Goal: Information Seeking & Learning: Find specific fact

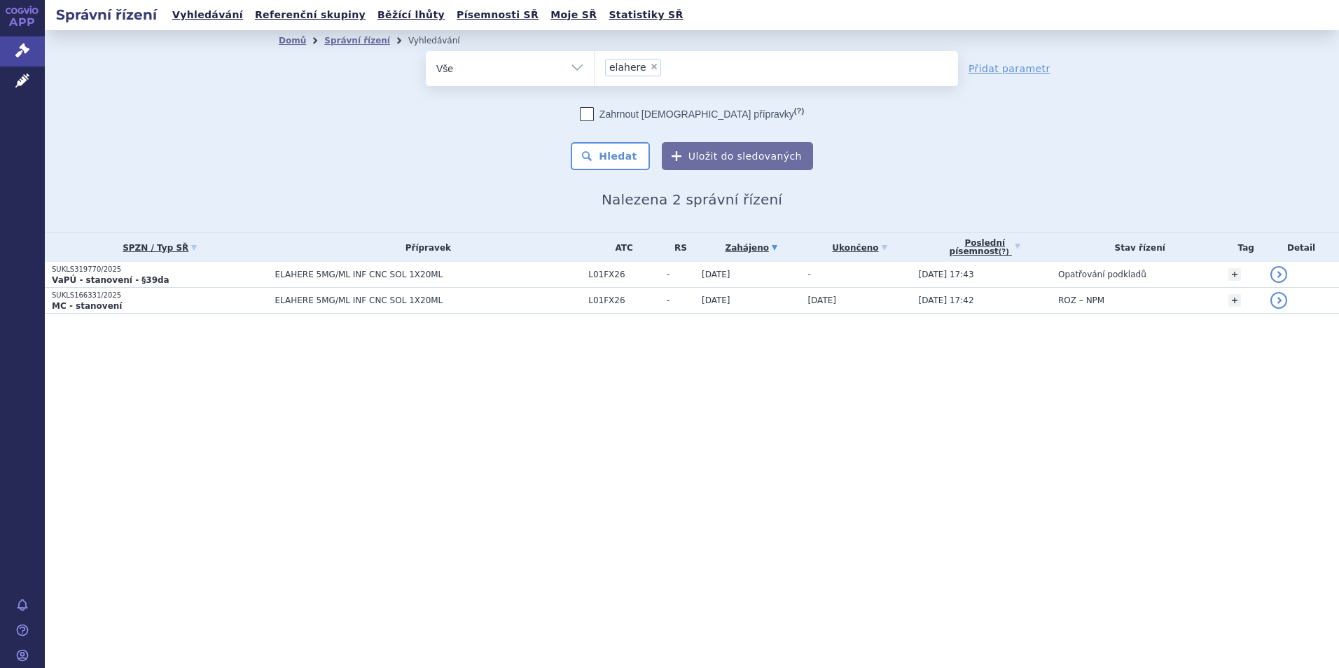
click at [653, 68] on span "×" at bounding box center [654, 66] width 8 height 8
click at [595, 68] on select "elahere" at bounding box center [594, 67] width 1 height 35
select select
type input "co"
type input "cosen"
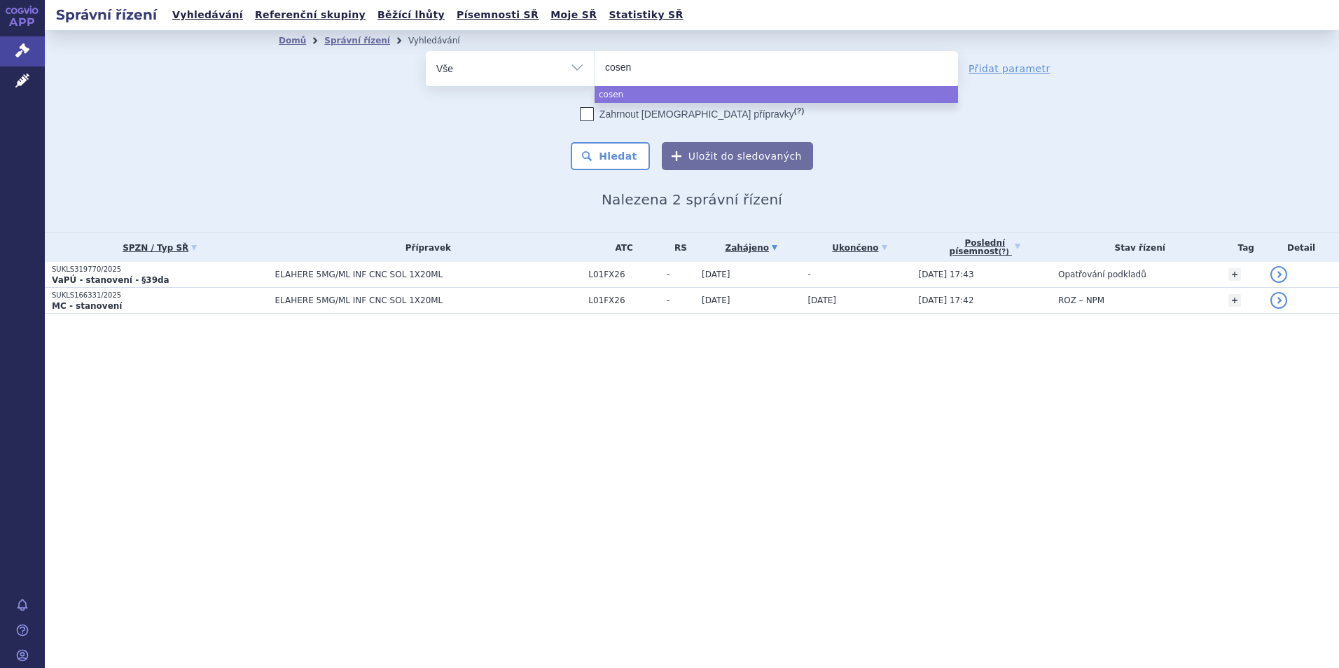
type input "cosent"
type input "cosentyx"
select select "cosentyx"
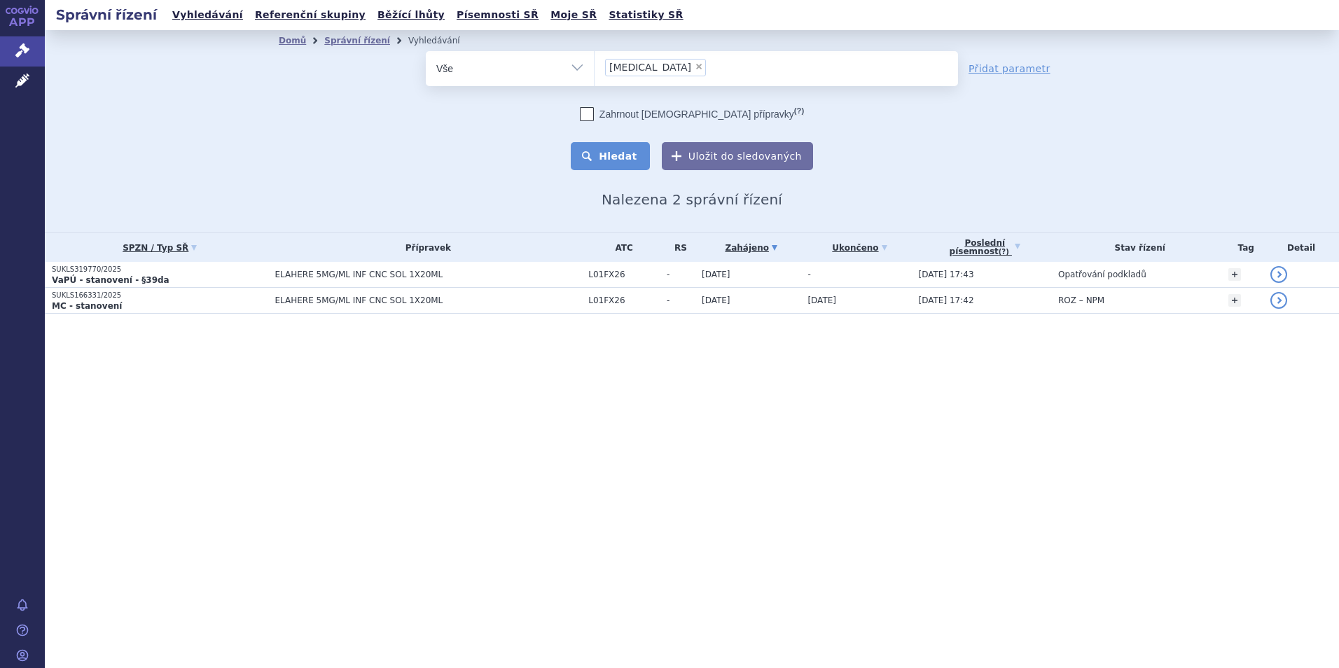
click at [616, 155] on button "Hledat" at bounding box center [610, 156] width 79 height 28
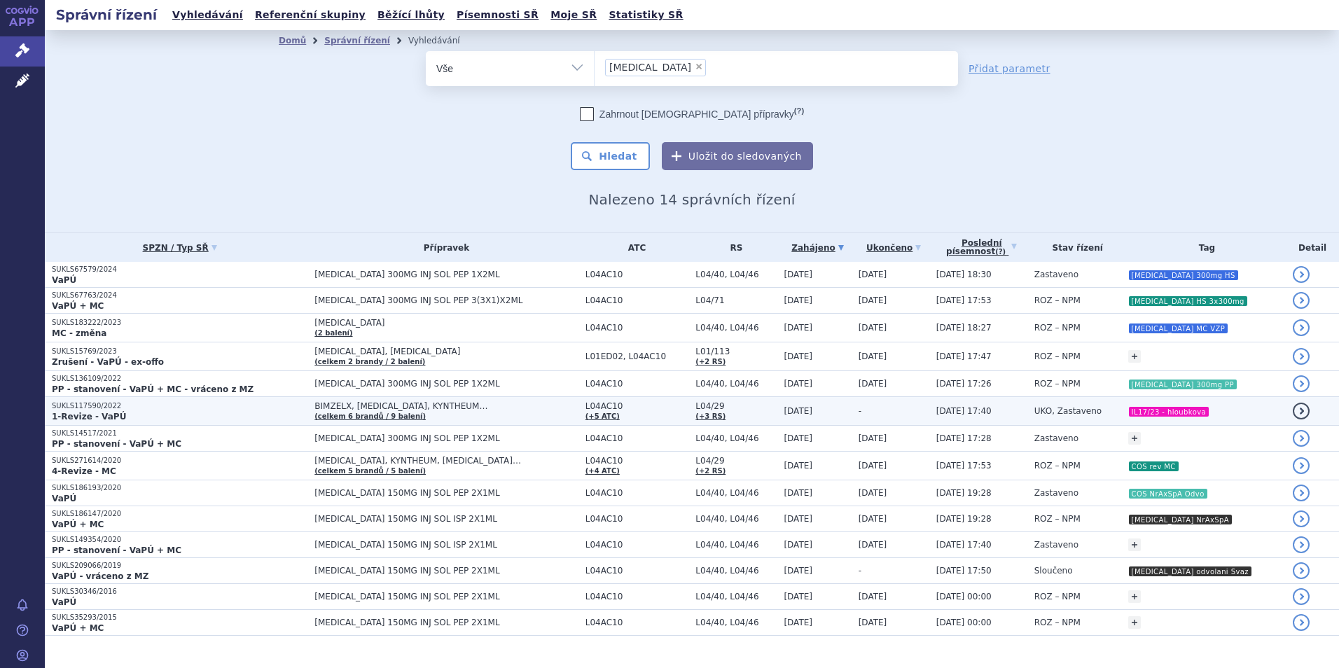
click at [538, 413] on td "BIMZELX, COSENTYX, KYNTHEUM… (celkem 6 brandů / 9 balení)" at bounding box center [442, 411] width 270 height 29
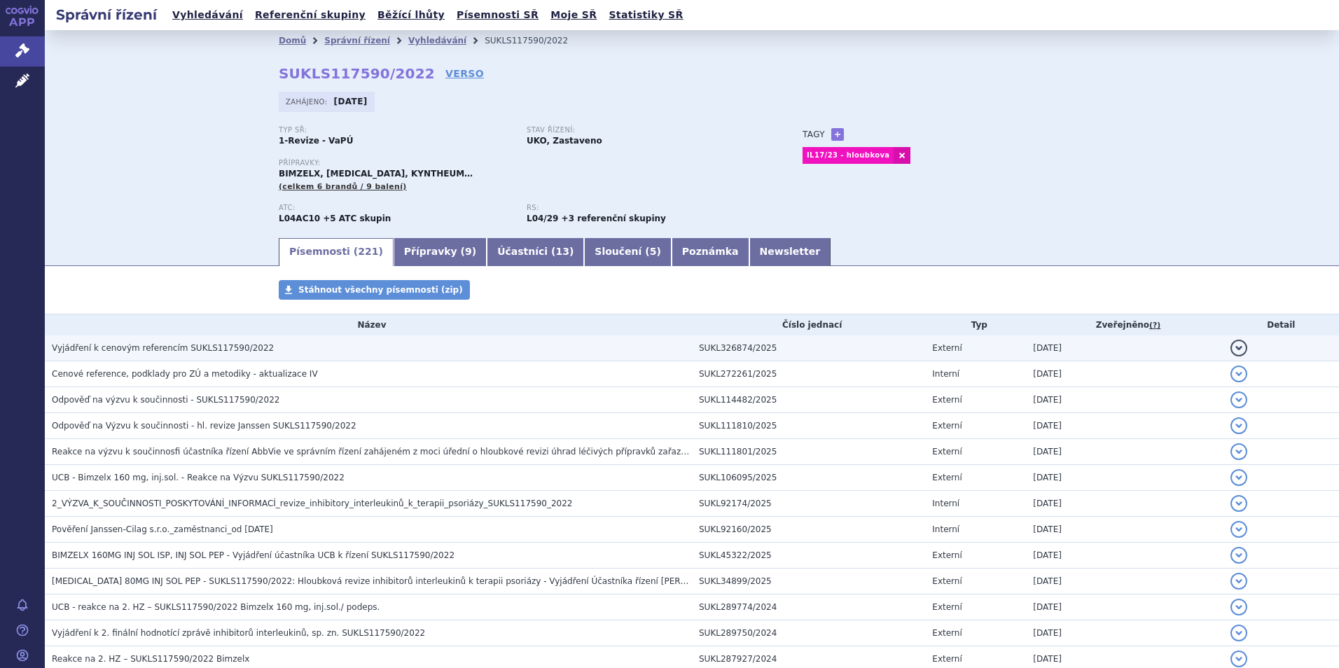
click at [163, 351] on span "Vyjádření k cenovým referencím SUKLS117590/2022" at bounding box center [163, 348] width 222 height 10
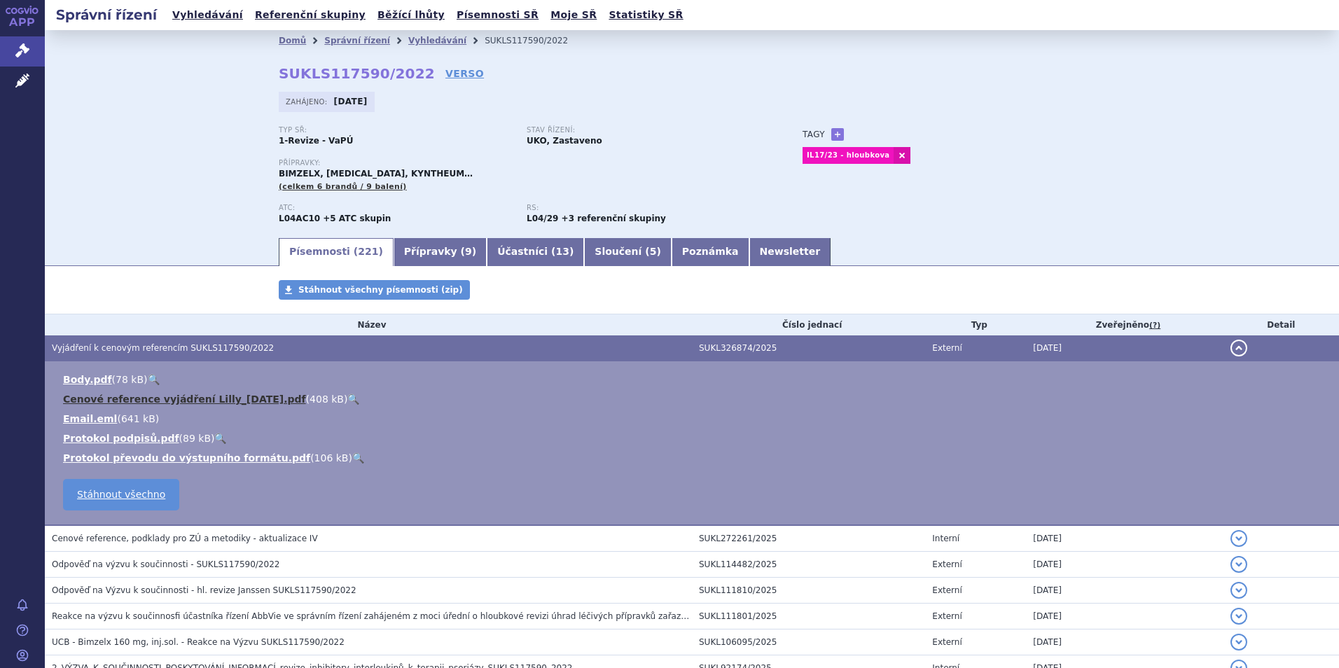
click at [154, 400] on link "Cenové reference vyjádření Lilly_2025-08-14.pdf" at bounding box center [184, 399] width 243 height 11
click at [422, 39] on link "Vyhledávání" at bounding box center [437, 41] width 58 height 10
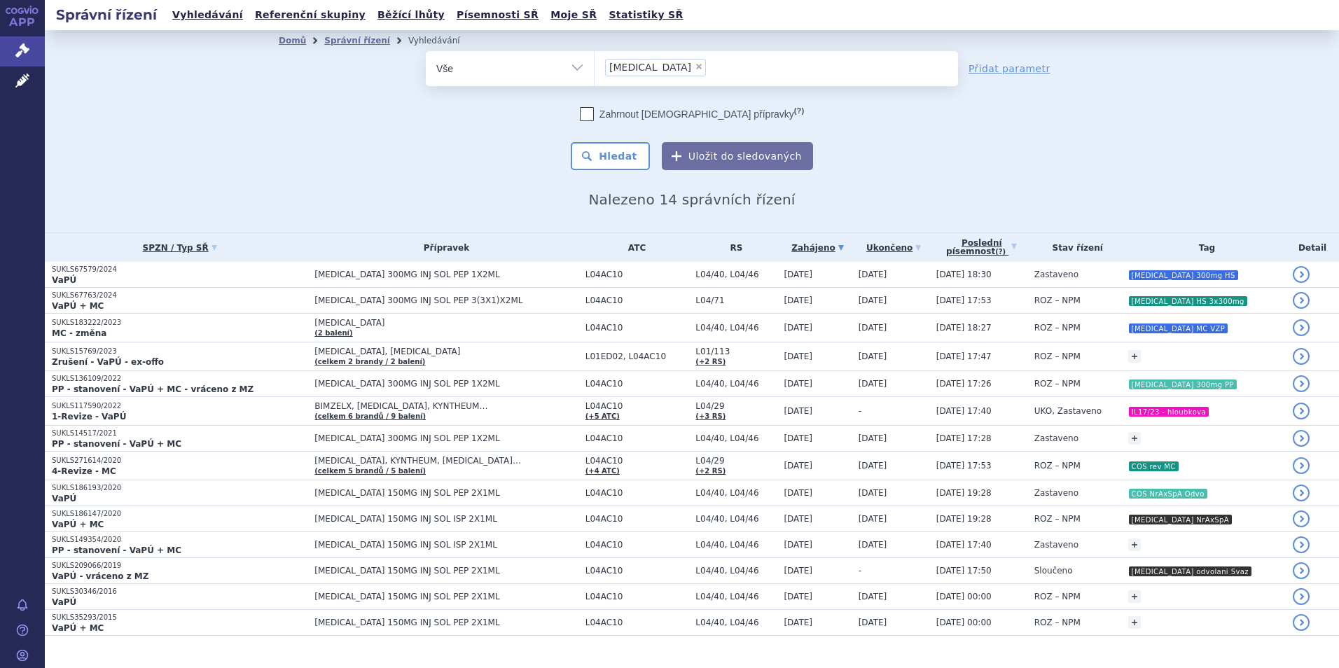
click at [695, 65] on span "×" at bounding box center [699, 66] width 8 height 8
click at [595, 65] on select "cosentyx" at bounding box center [594, 67] width 1 height 35
select select
type input "sa"
type input "sar"
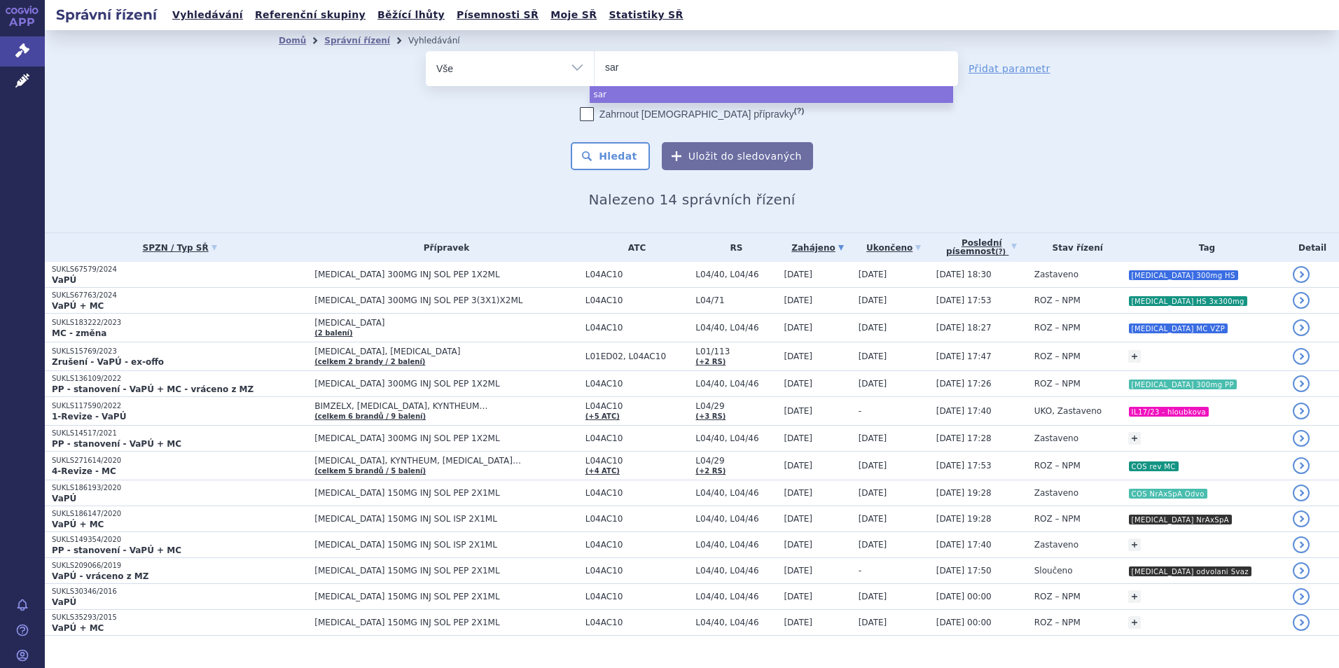
type input "sarc"
type input "sarcl"
type input "sarcli"
type input "sarclisa"
select select "sarclisa"
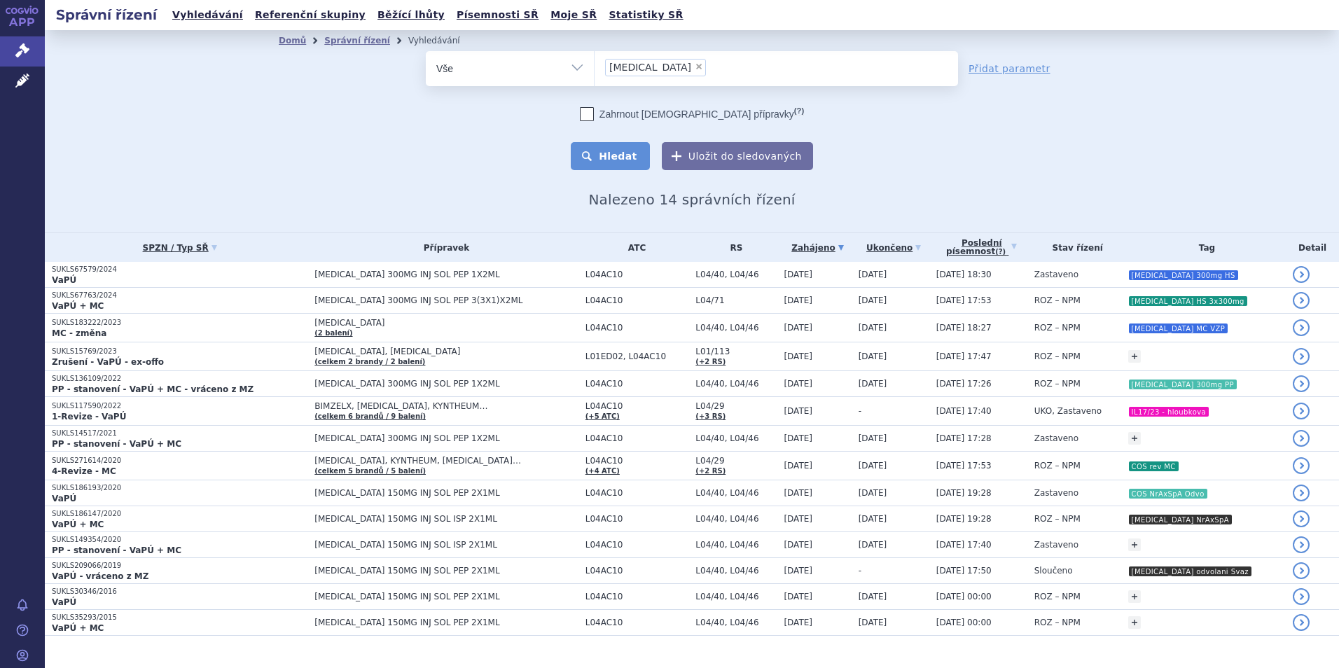
click at [622, 156] on button "Hledat" at bounding box center [610, 156] width 79 height 28
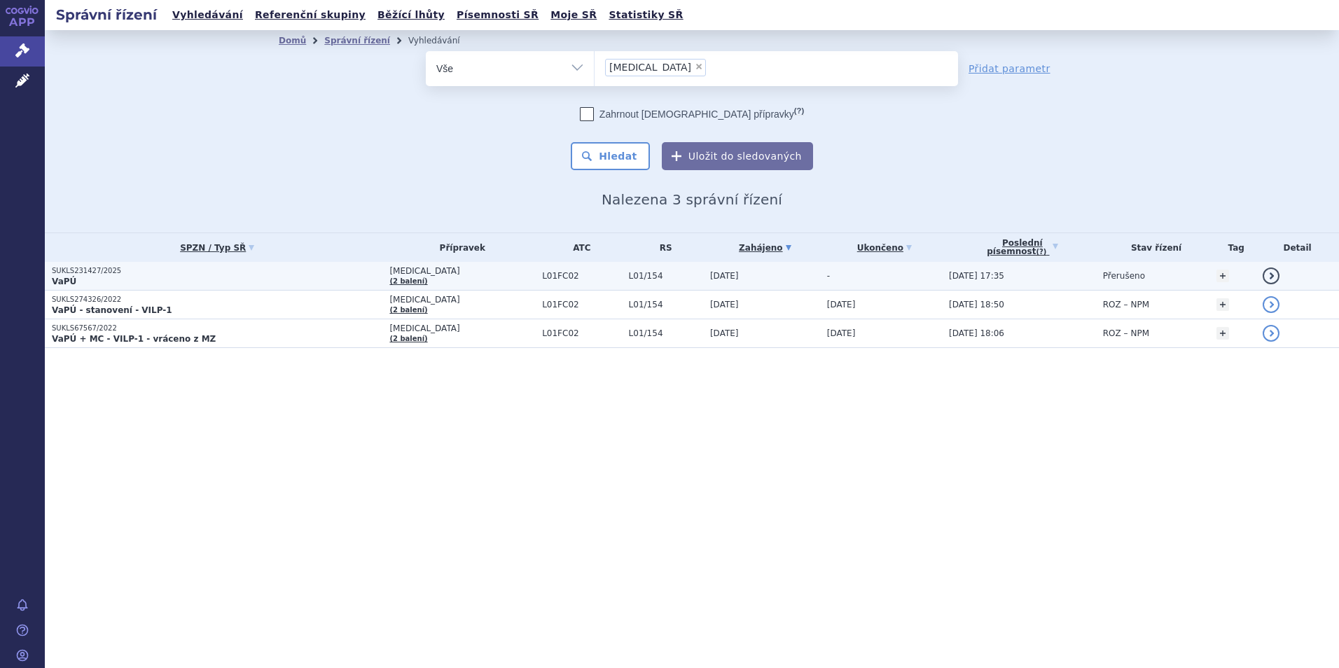
click at [280, 270] on p "SUKLS231427/2025" at bounding box center [217, 271] width 331 height 10
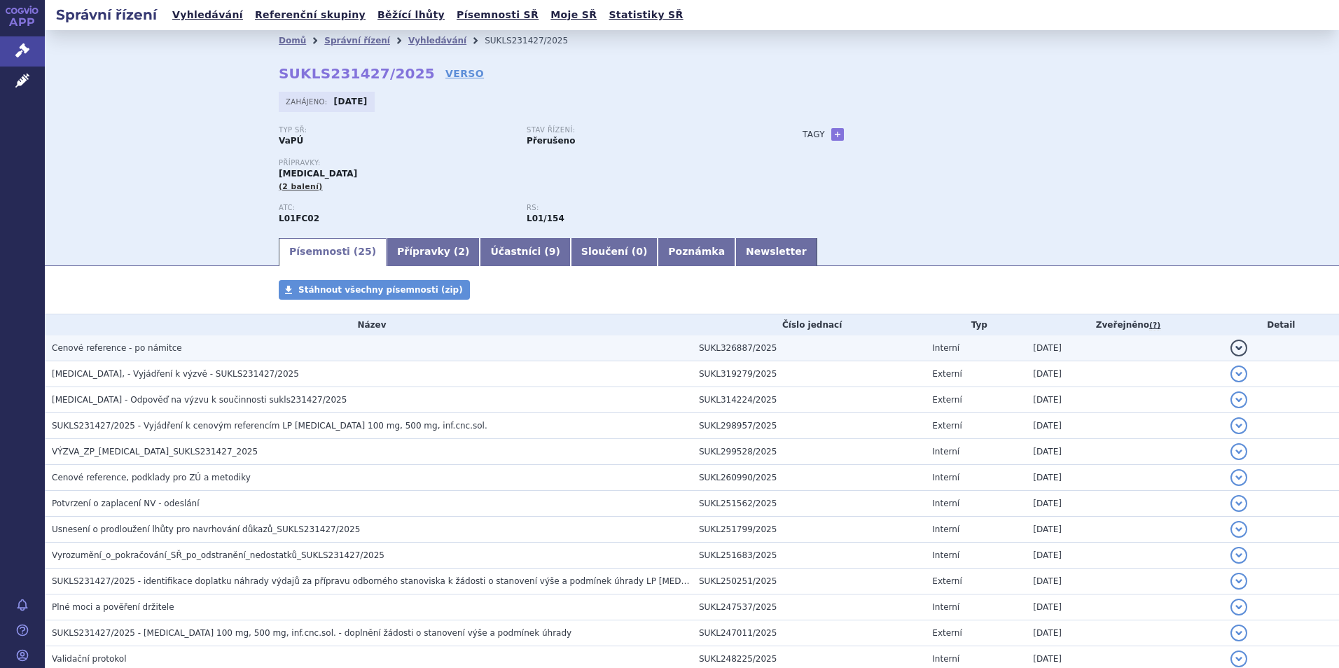
click at [109, 343] on span "Cenové reference - po námitce" at bounding box center [117, 348] width 130 height 10
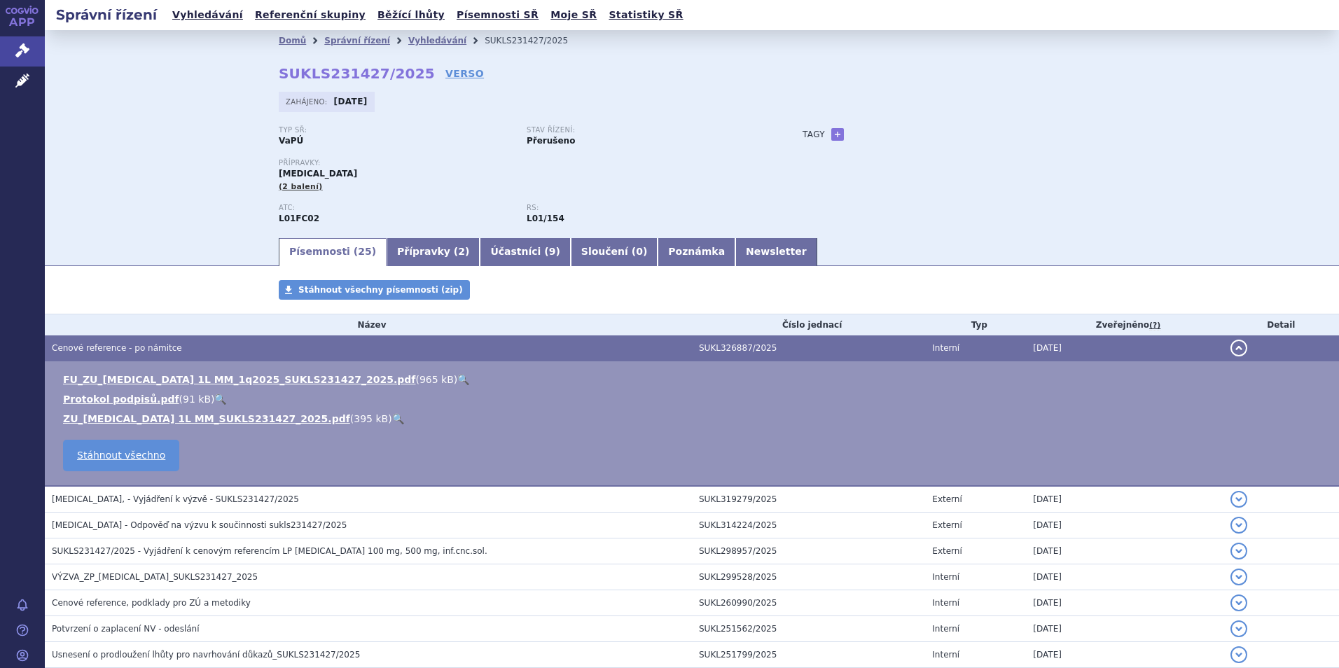
click at [127, 338] on td "Cenové reference - po námitce" at bounding box center [368, 349] width 647 height 26
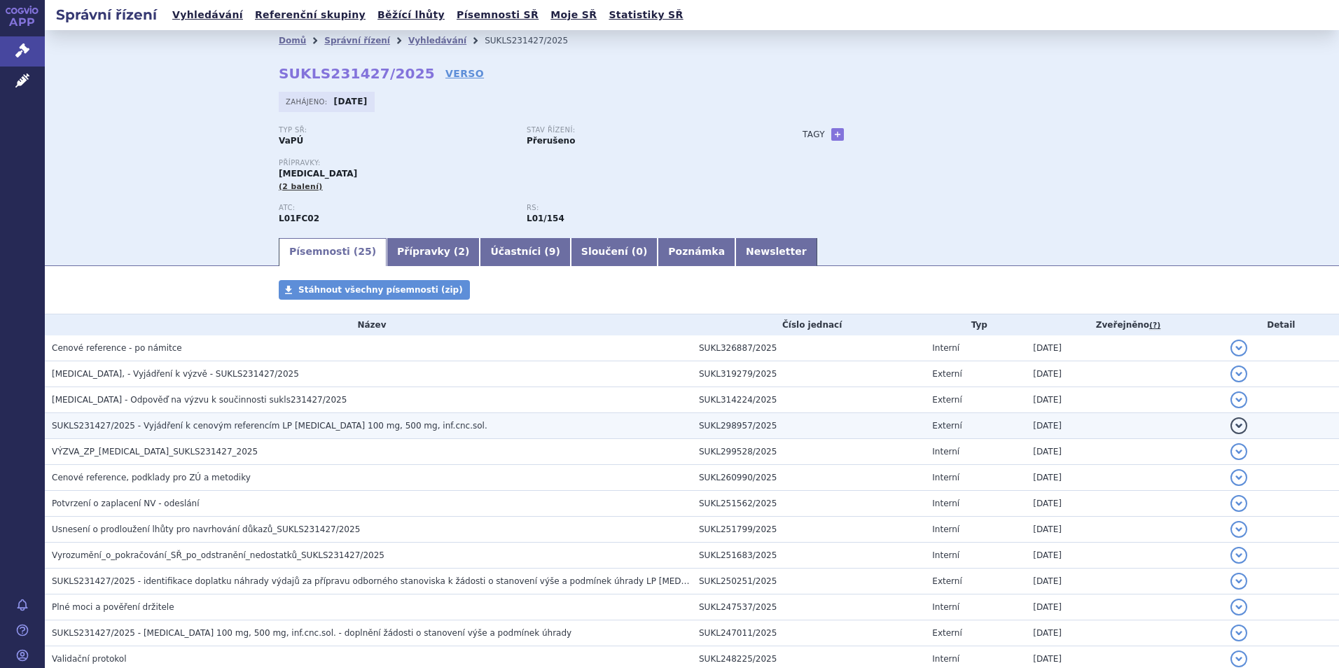
click at [123, 432] on h3 "SUKLS231427/2025 - Vyjádření k cenovým referencím LP SARCLISA 100 mg, 500 mg, i…" at bounding box center [372, 426] width 640 height 14
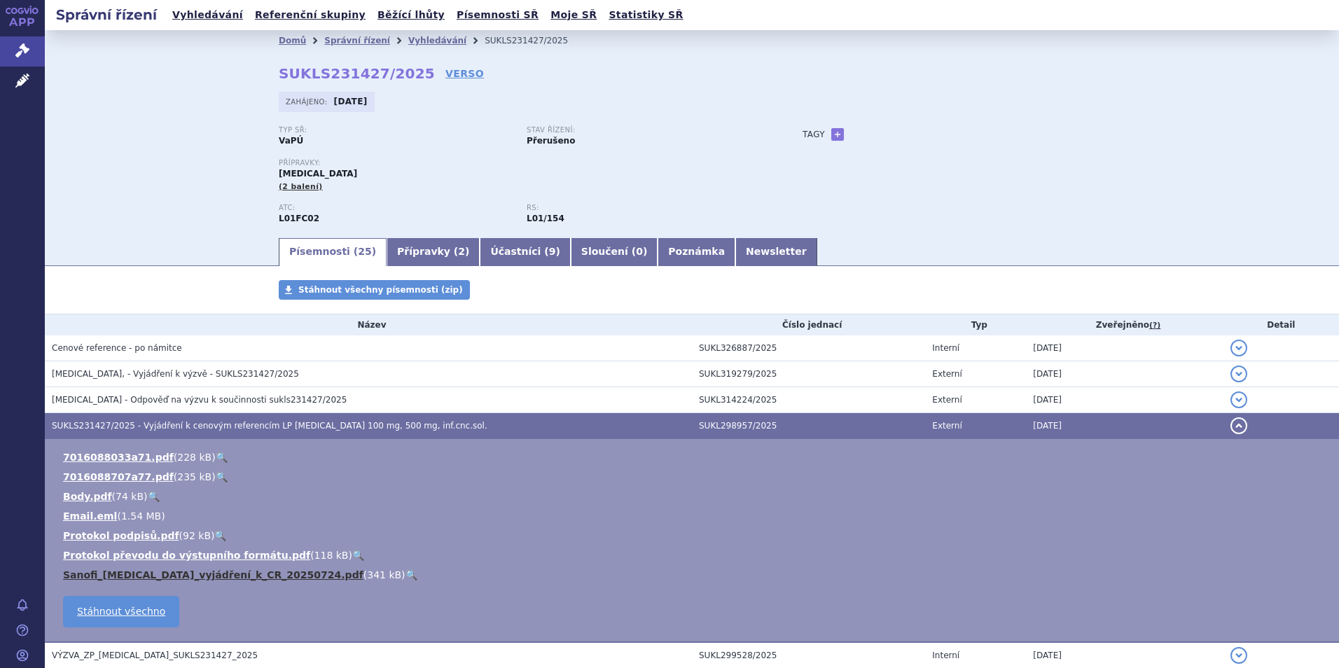
click at [191, 581] on link "Sanofi_SARCLISA_vyjádření_k_CR_20250724.pdf" at bounding box center [213, 574] width 300 height 11
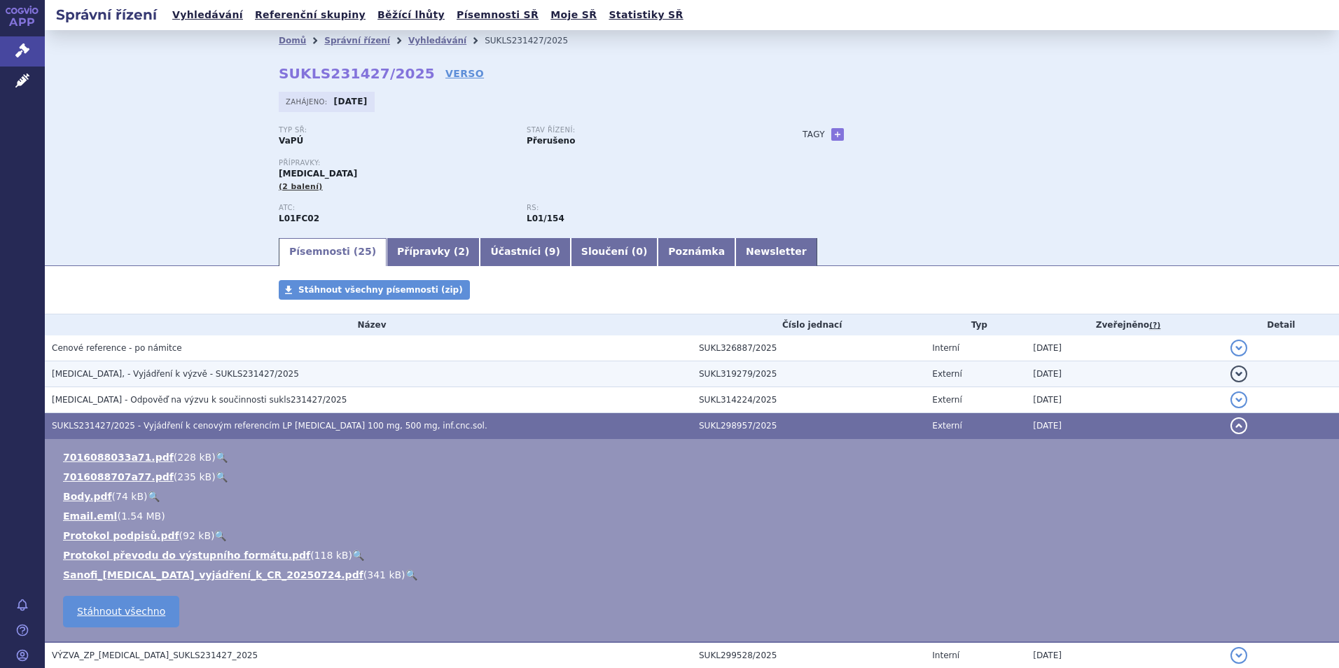
click at [204, 373] on span "SARCLISA, - Vyjádření k výzvě - SUKLS231427/2025" at bounding box center [175, 374] width 247 height 10
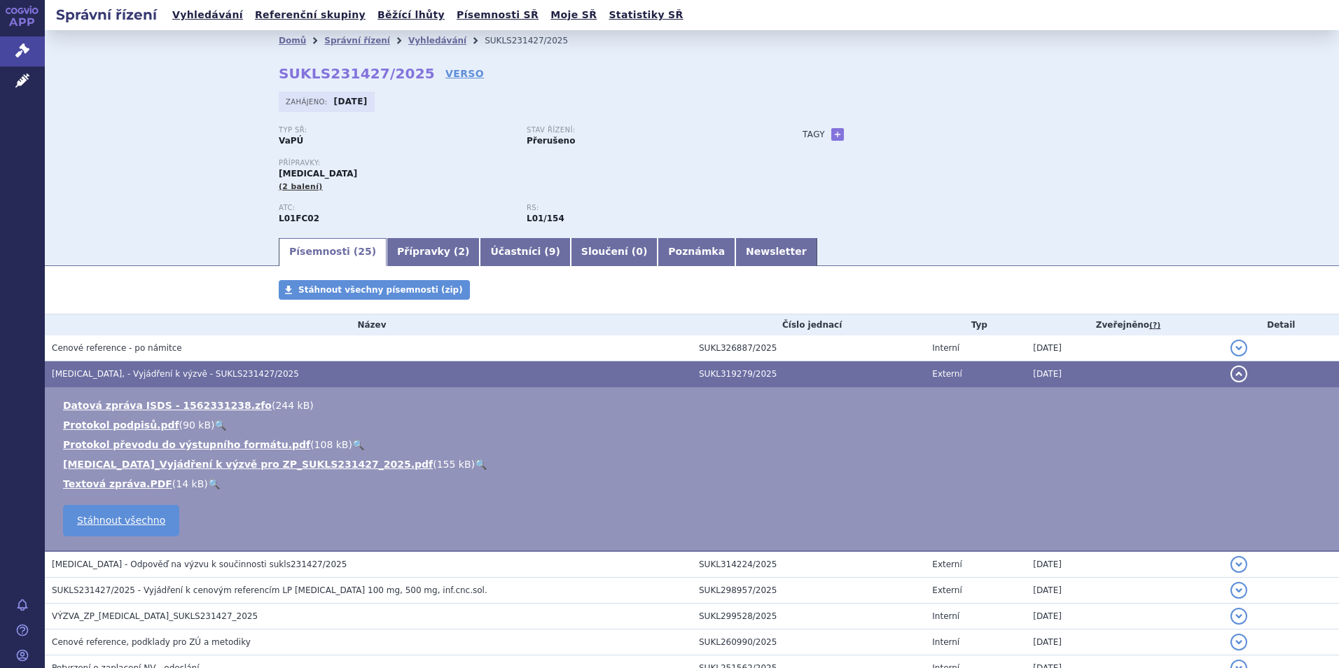
click at [113, 371] on span "SARCLISA, - Vyjádření k výzvě - SUKLS231427/2025" at bounding box center [175, 374] width 247 height 10
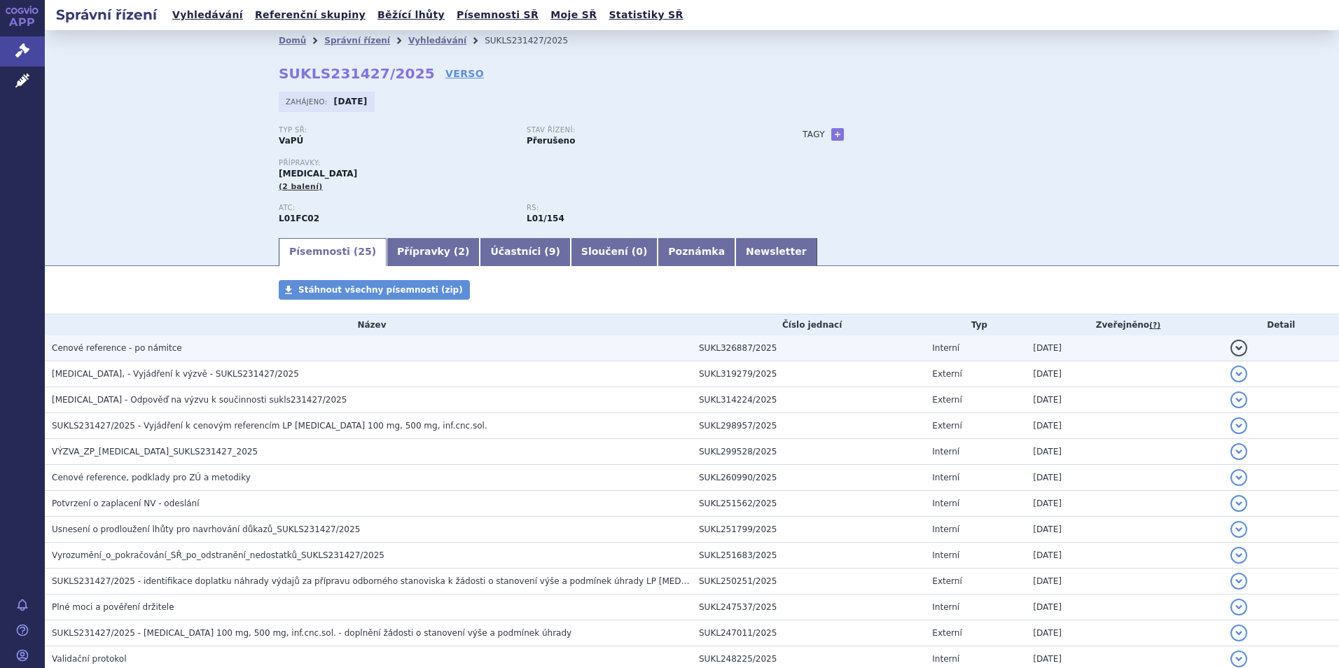
click at [116, 352] on span "Cenové reference - po námitce" at bounding box center [117, 348] width 130 height 10
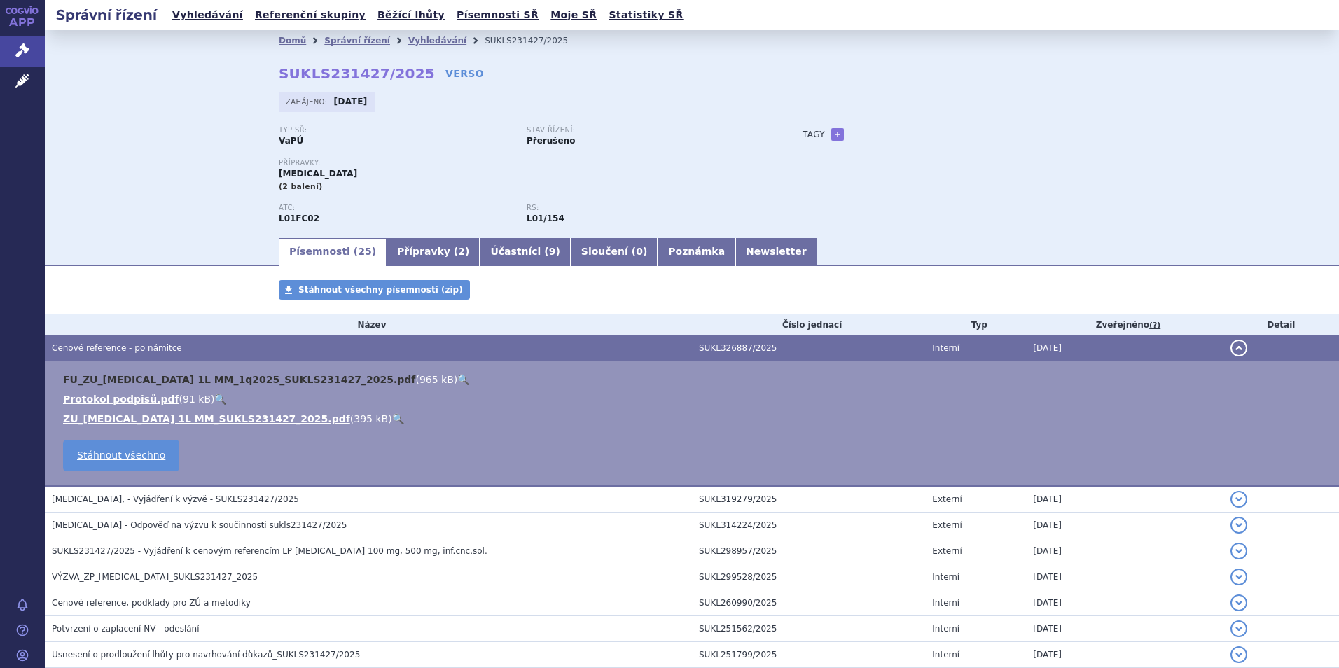
click at [118, 380] on link "FU_ZU_SARCLISA 1L MM_1q2025_SUKLS231427_2025.pdf" at bounding box center [239, 379] width 352 height 11
drag, startPoint x: 558, startPoint y: 574, endPoint x: 566, endPoint y: 574, distance: 8.4
click at [562, 574] on h3 "VÝZVA_ZP_SARCLISA_SUKLS231427_2025" at bounding box center [372, 577] width 640 height 14
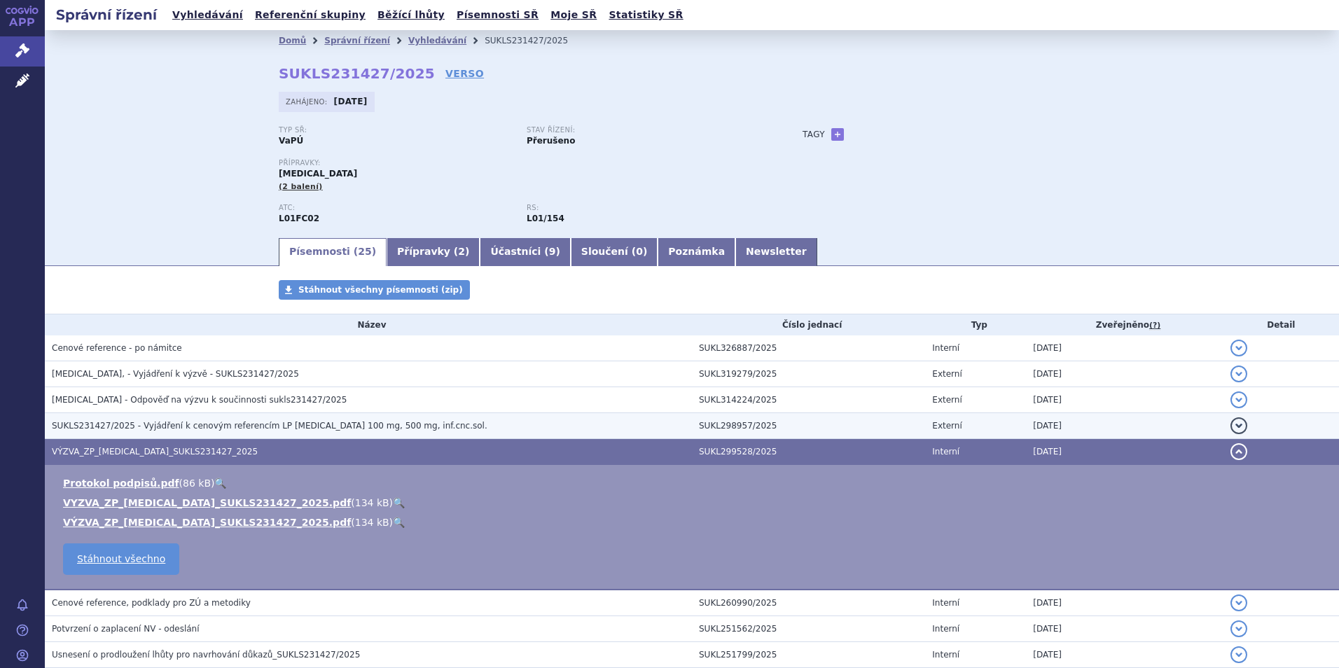
click at [550, 417] on td "SUKLS231427/2025 - Vyjádření k cenovým referencím LP SARCLISA 100 mg, 500 mg, i…" at bounding box center [368, 426] width 647 height 26
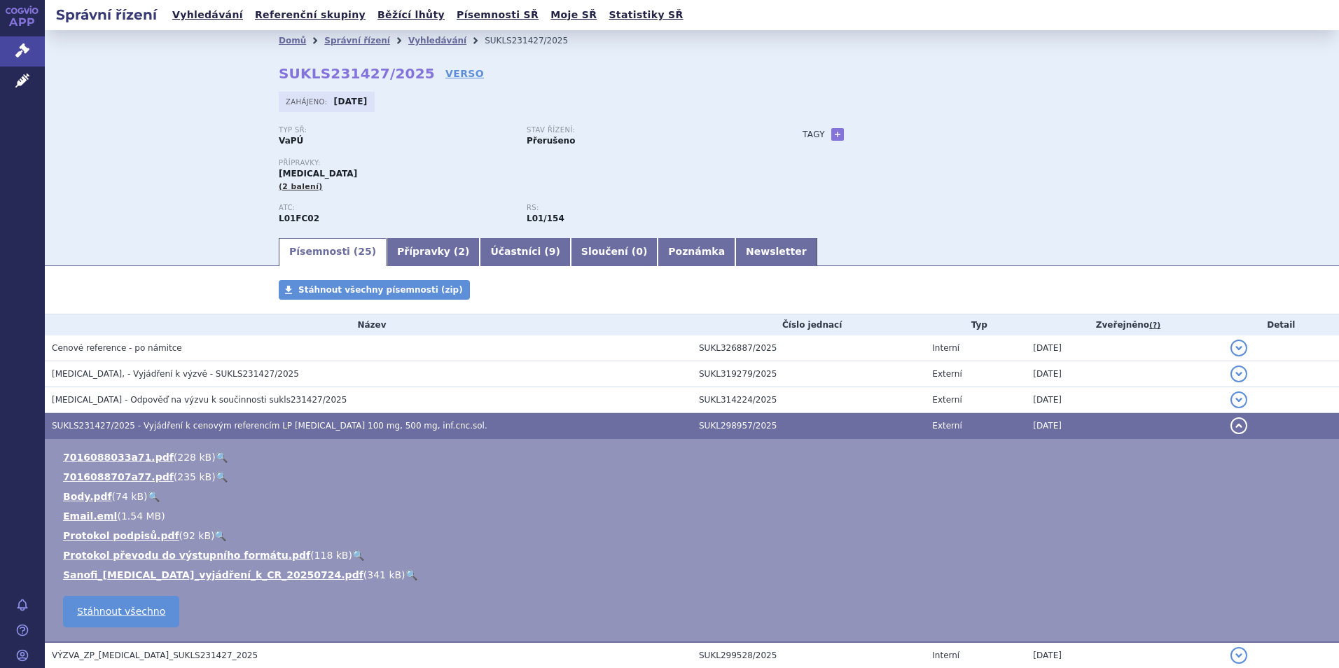
click at [554, 415] on td "SUKLS231427/2025 - Vyjádření k cenovým referencím LP SARCLISA 100 mg, 500 mg, i…" at bounding box center [368, 426] width 647 height 26
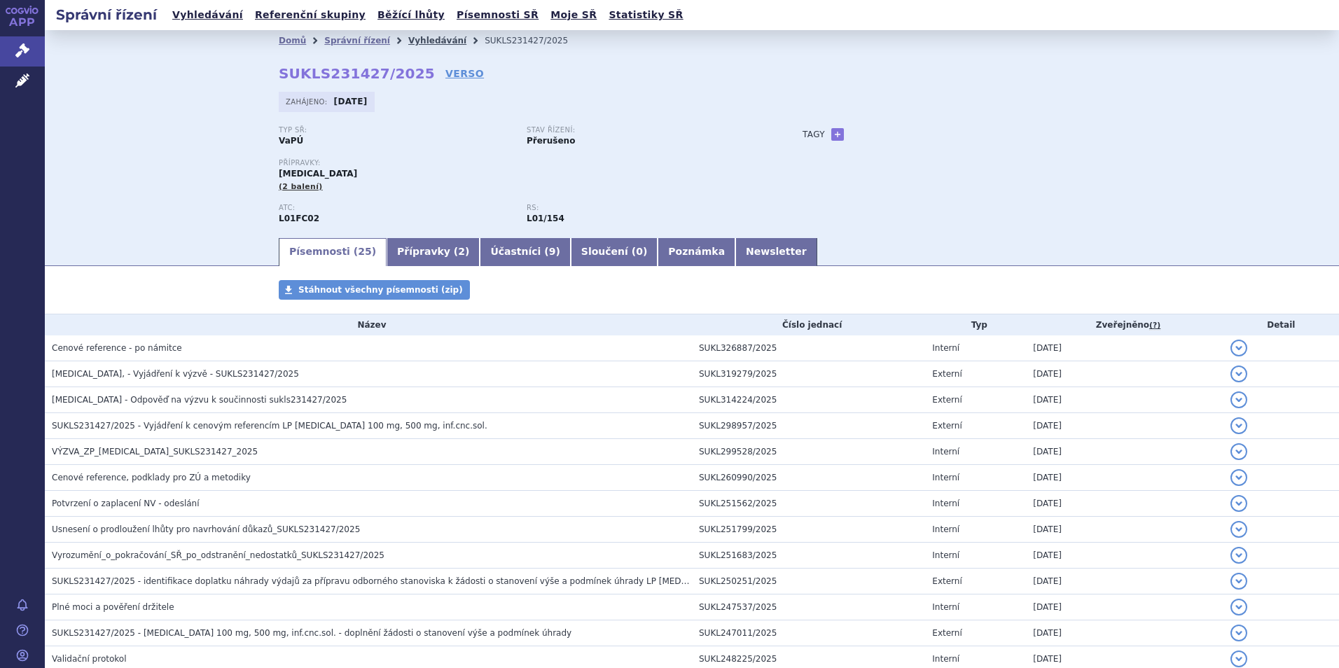
click at [410, 37] on link "Vyhledávání" at bounding box center [437, 41] width 58 height 10
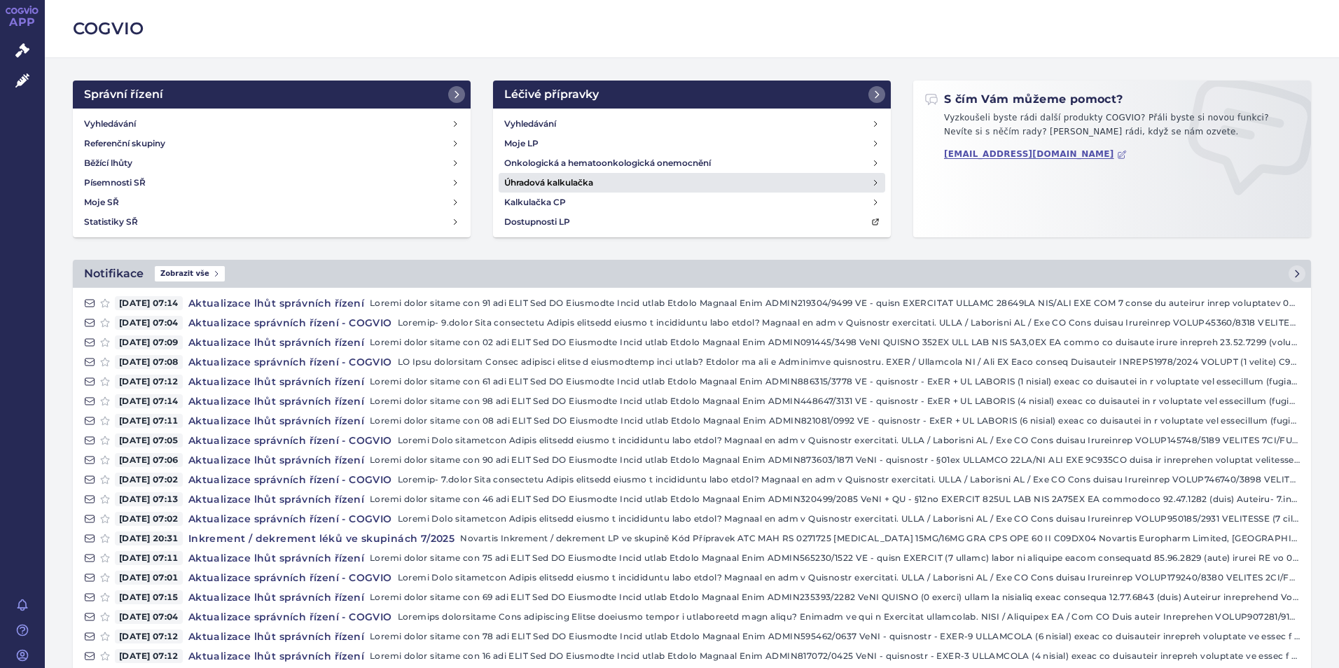
click at [543, 184] on h4 "Úhradová kalkulačka" at bounding box center [548, 183] width 89 height 14
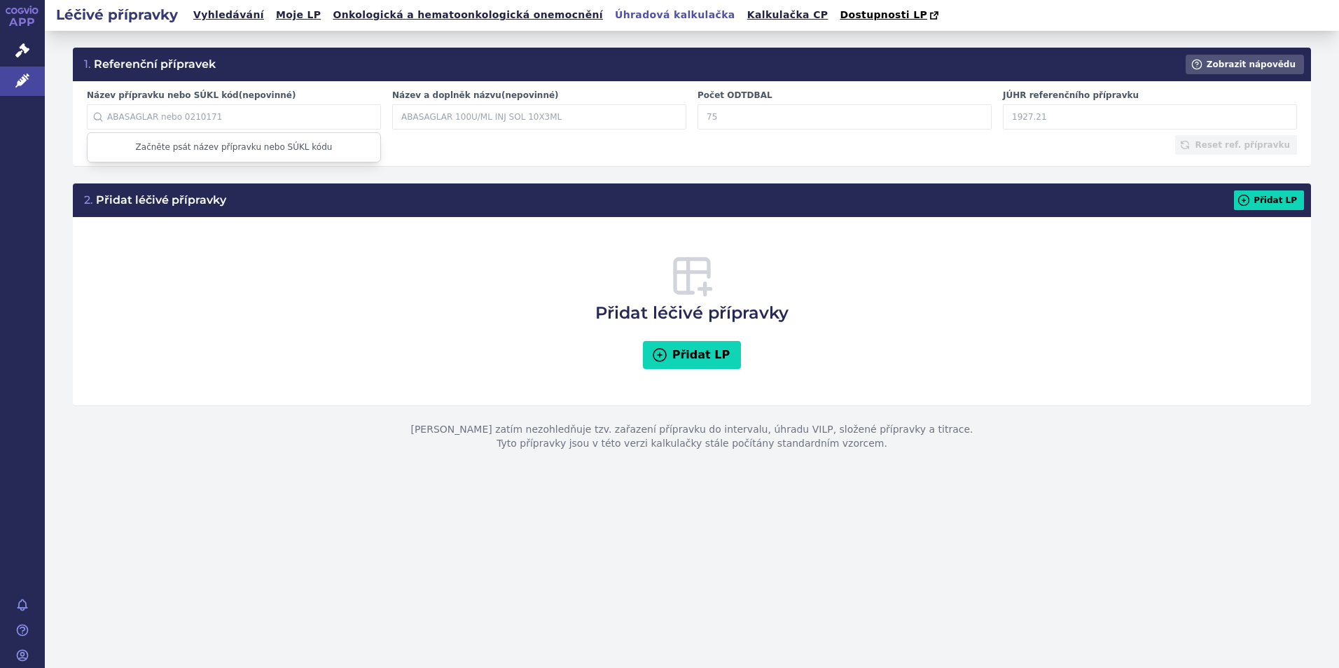
click at [243, 114] on input "Název přípravku nebo SÚKL kód (nepovinné)" at bounding box center [234, 116] width 294 height 25
click at [1099, 118] on input "JÚHR referenčního přípravku" at bounding box center [1150, 116] width 294 height 25
paste input "52162.58"
type input "52162.58"
click at [317, 111] on input "Název přípravku nebo SÚKL kód (nepovinné)" at bounding box center [234, 116] width 294 height 25
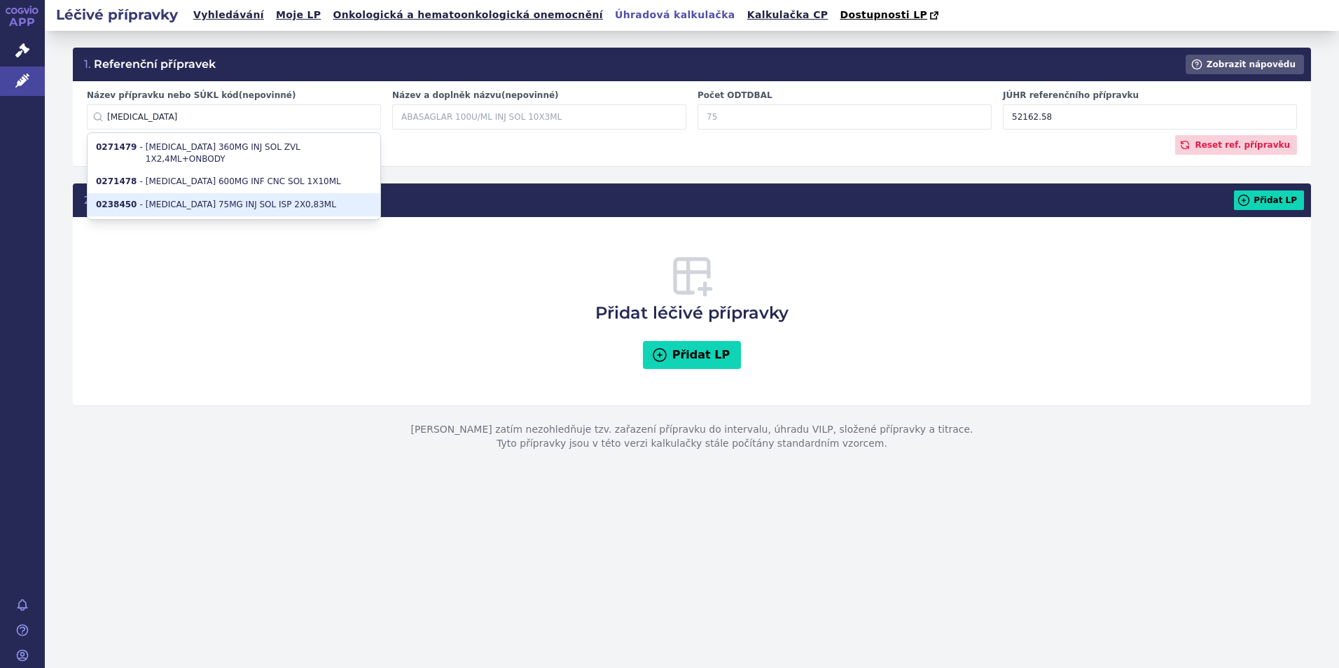
click at [234, 202] on li "0238450 - [MEDICAL_DATA] 75MG INJ SOL ISP 2X0,83ML" at bounding box center [234, 204] width 293 height 23
type input "0238450"
type input "[MEDICAL_DATA] 75MG INJ SOL ISP 2X0,83ML"
type input "84.0007"
type input "61244.8"
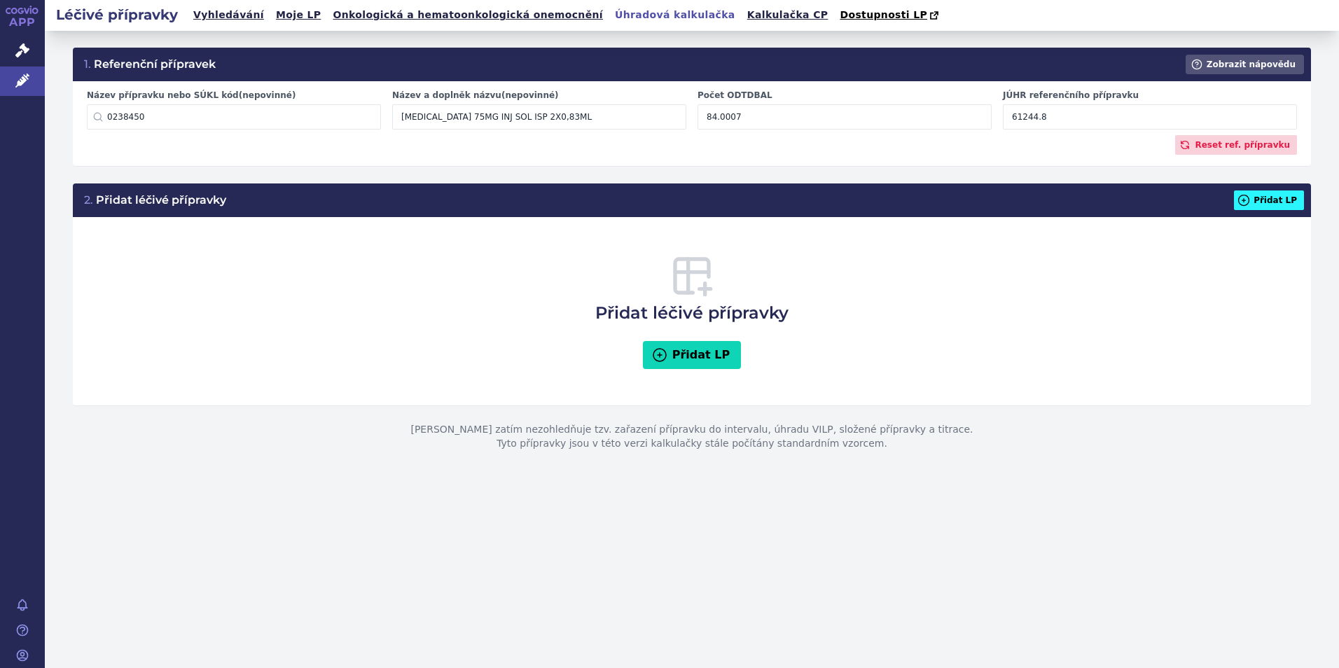
click at [1285, 204] on button "Přidat LP" at bounding box center [1269, 201] width 70 height 20
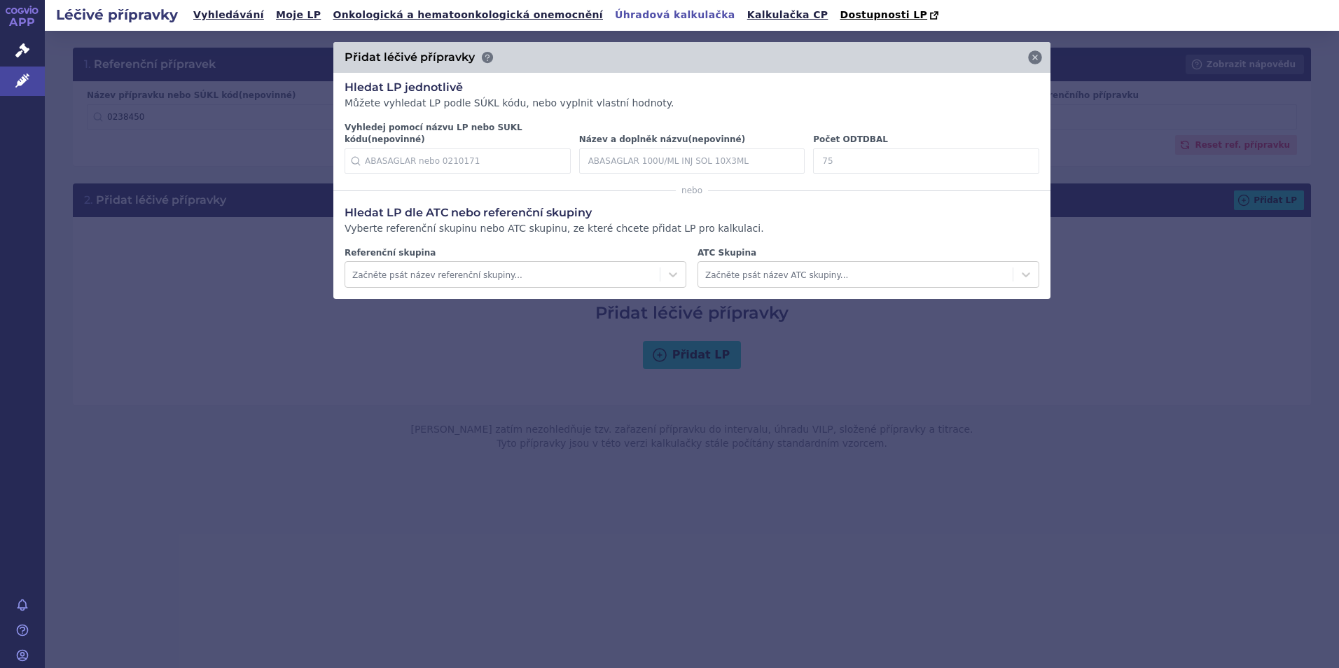
click at [480, 153] on input "Vyhledej pomocí názvu LP nebo SUKL kódu (nepovinné)" at bounding box center [458, 160] width 226 height 25
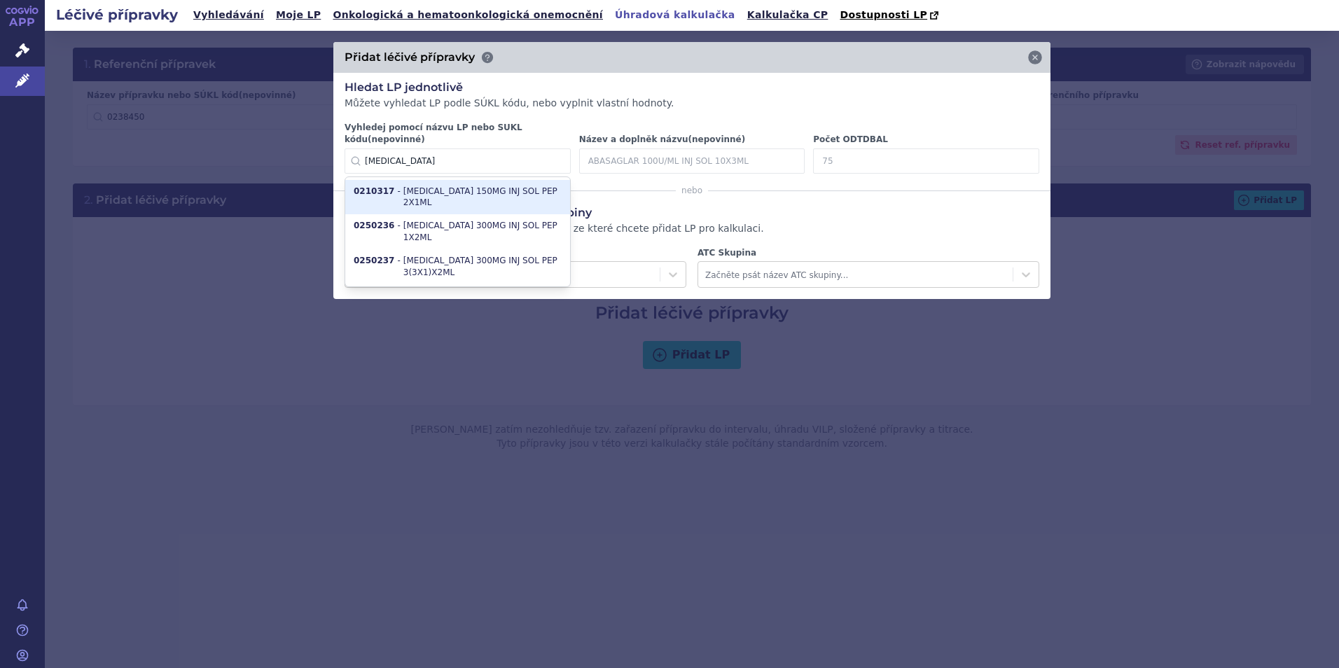
click at [519, 182] on li "0210317 - [MEDICAL_DATA] 150MG INJ SOL PEP 2X1ML" at bounding box center [457, 197] width 225 height 35
type input "0210317"
type input "[MEDICAL_DATA]"
type input "30.4167"
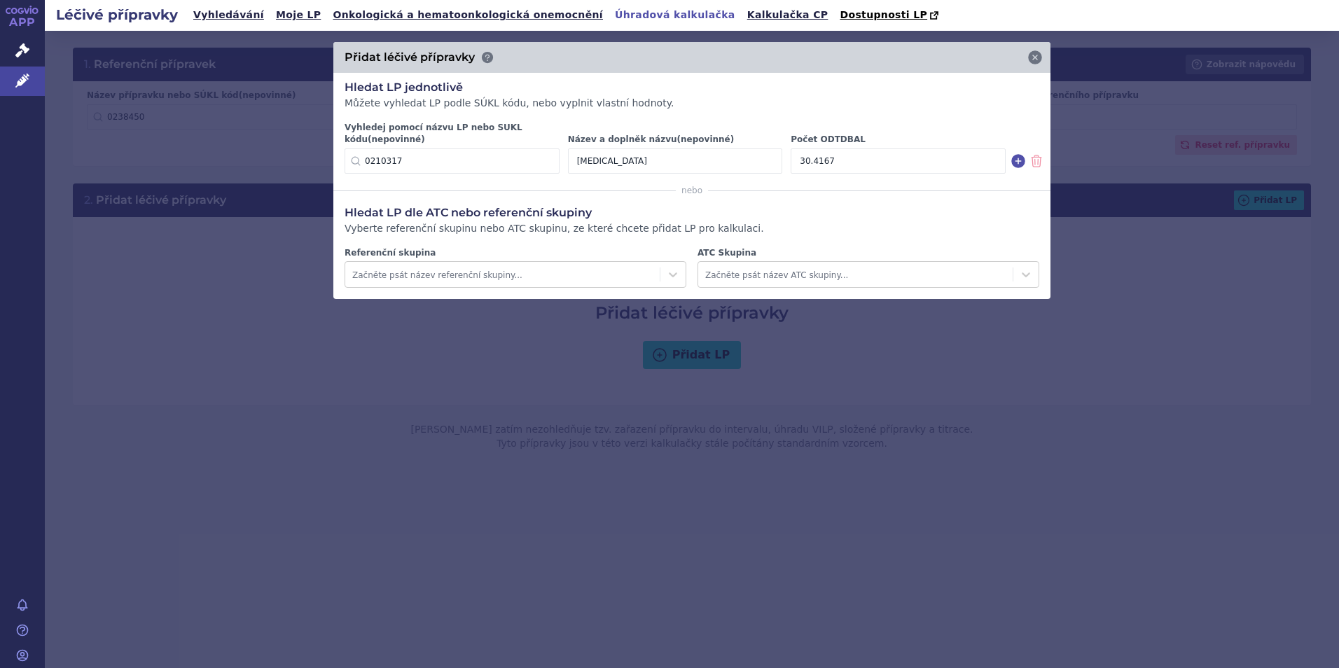
click at [1022, 154] on icon at bounding box center [1018, 161] width 14 height 14
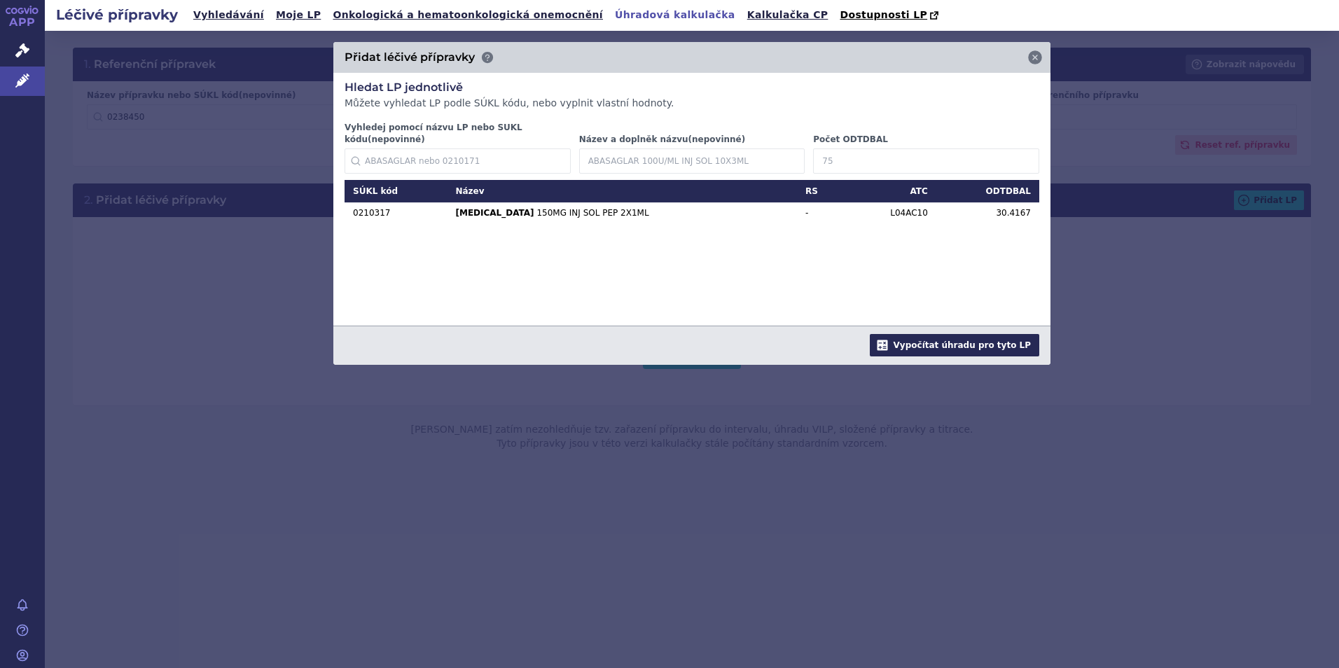
click at [965, 338] on button "Vypočítat úhradu pro tyto LP" at bounding box center [955, 345] width 170 height 22
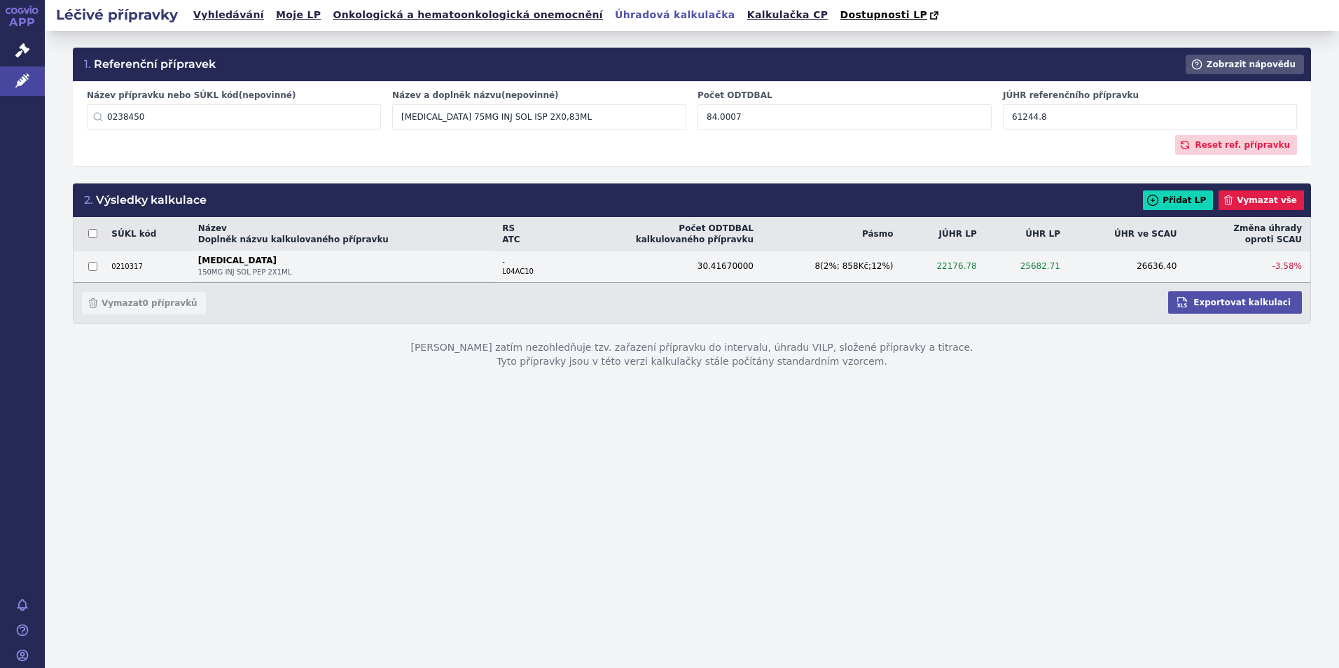
click at [1042, 263] on td "25682.71" at bounding box center [1027, 266] width 83 height 31
click at [1291, 265] on span "-3.58 %" at bounding box center [1287, 266] width 29 height 10
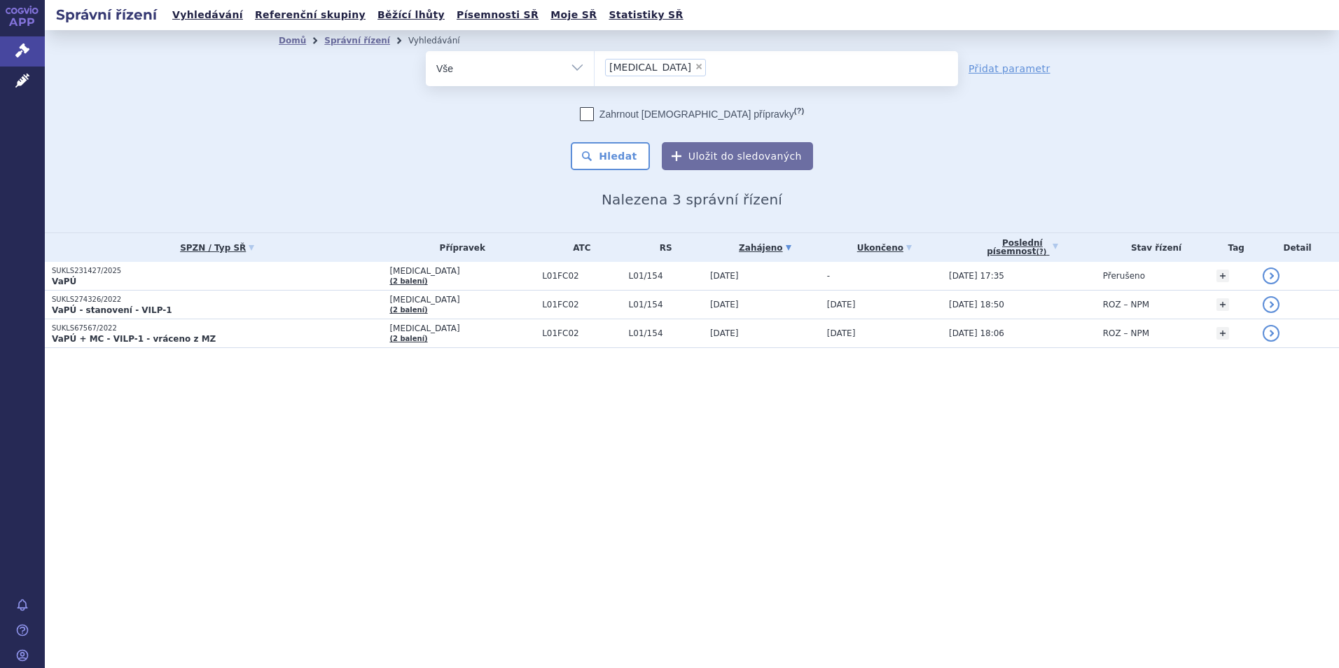
click at [695, 67] on span "×" at bounding box center [699, 66] width 8 height 8
click at [595, 67] on select "sarclisa" at bounding box center [594, 67] width 1 height 35
select select
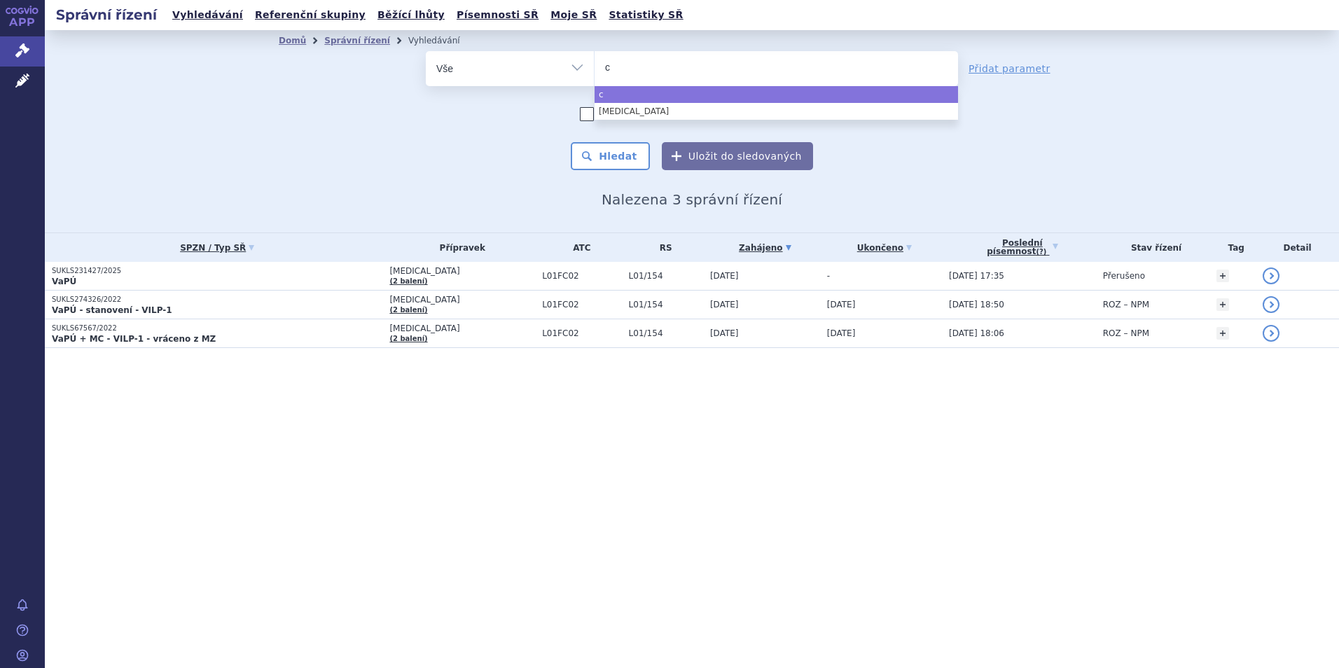
type input "cr"
type input "c"
type input "cos"
type input "cosen"
type input "cosenty"
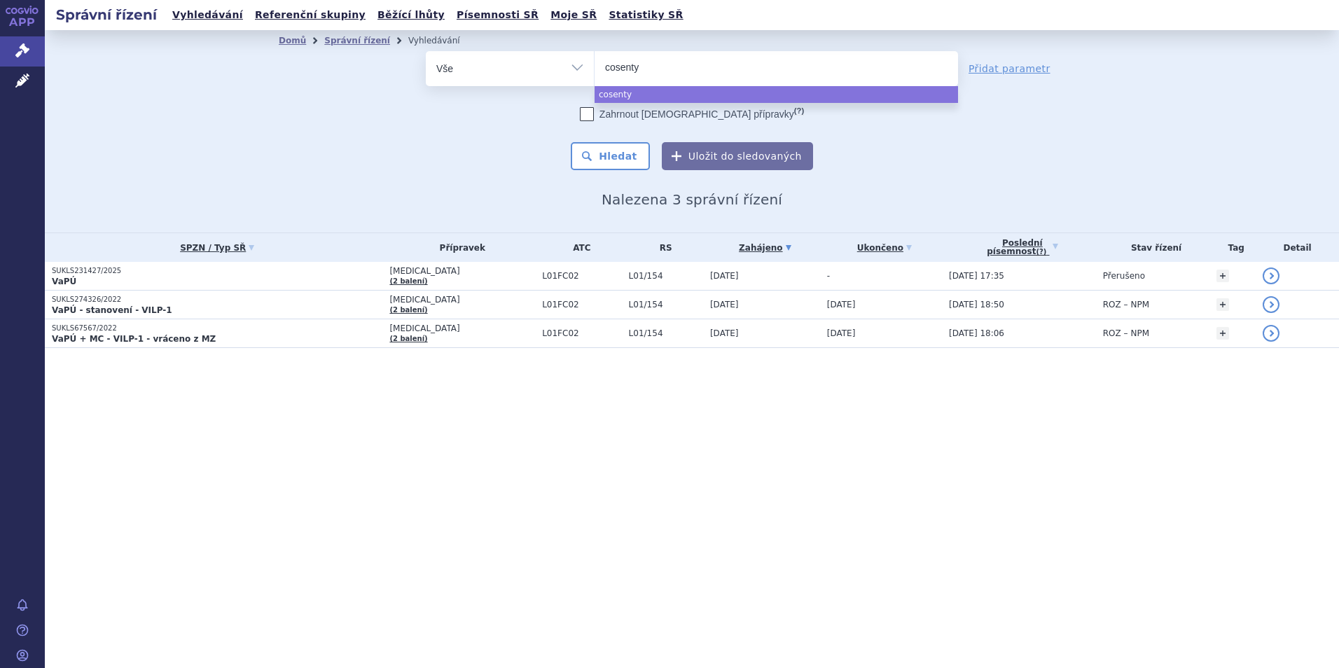
type input "cosentyx"
select select "cosentyx"
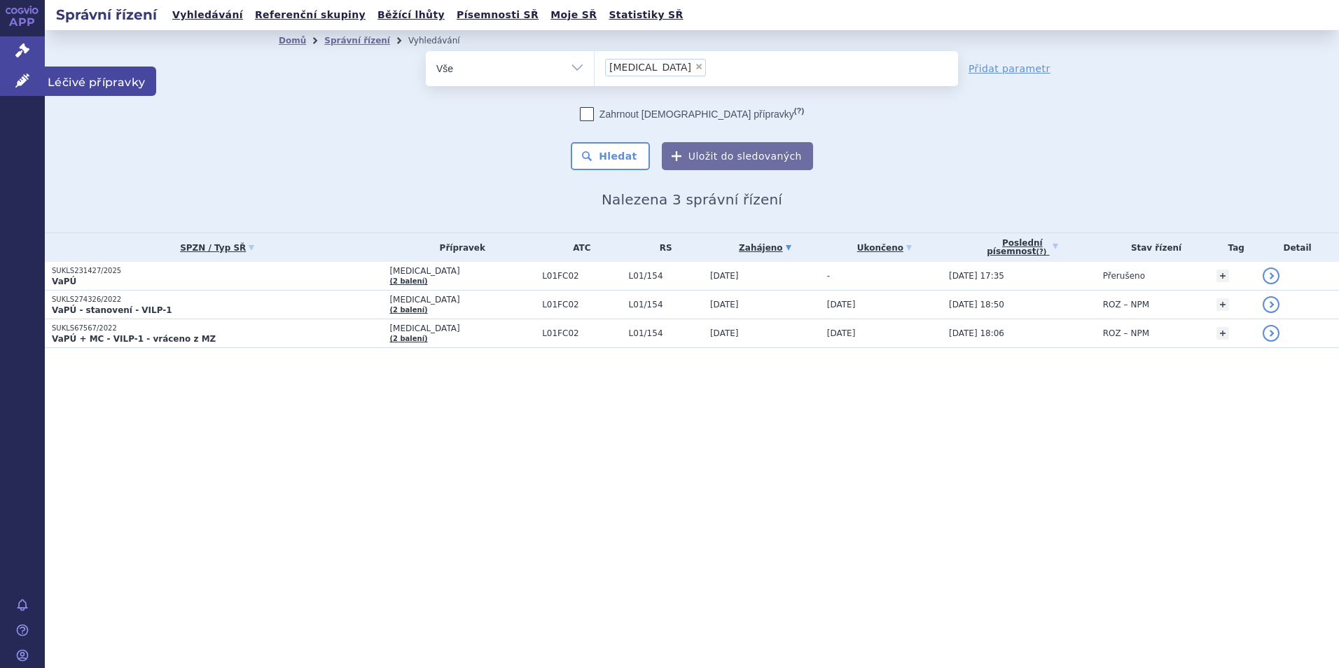
click at [19, 77] on icon at bounding box center [22, 81] width 14 height 14
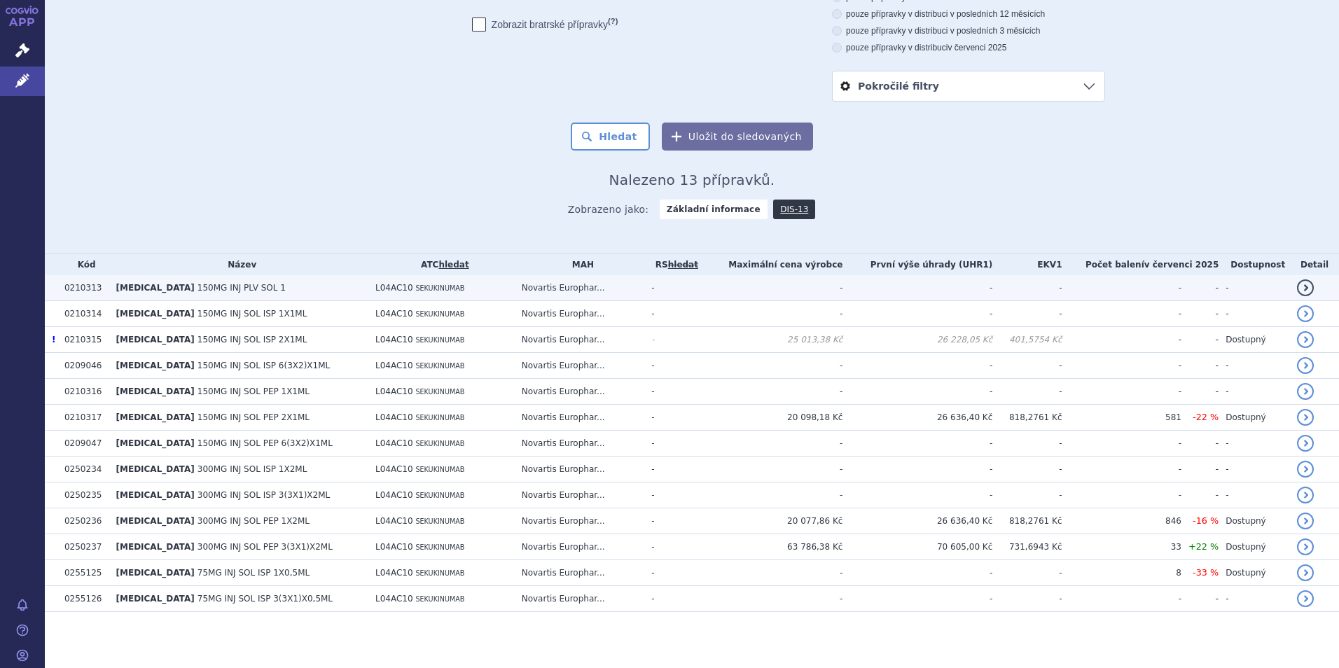
scroll to position [142, 0]
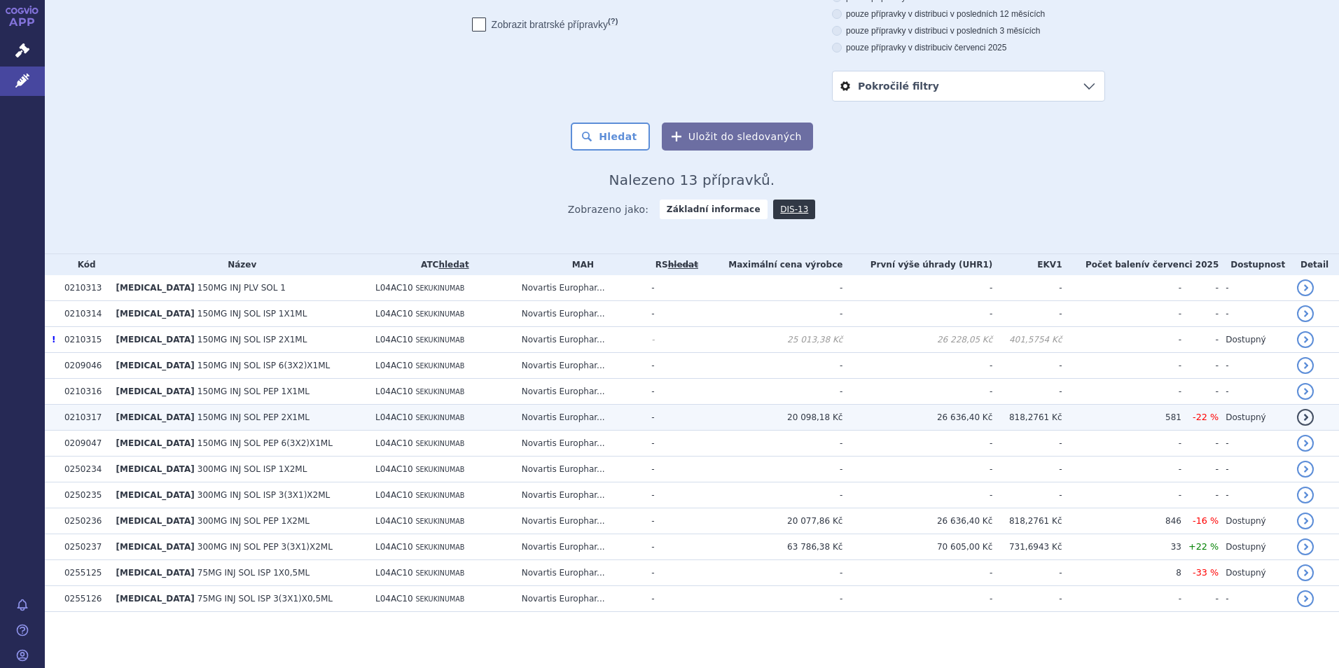
click at [801, 419] on td "20 098,18 Kč" at bounding box center [773, 418] width 141 height 26
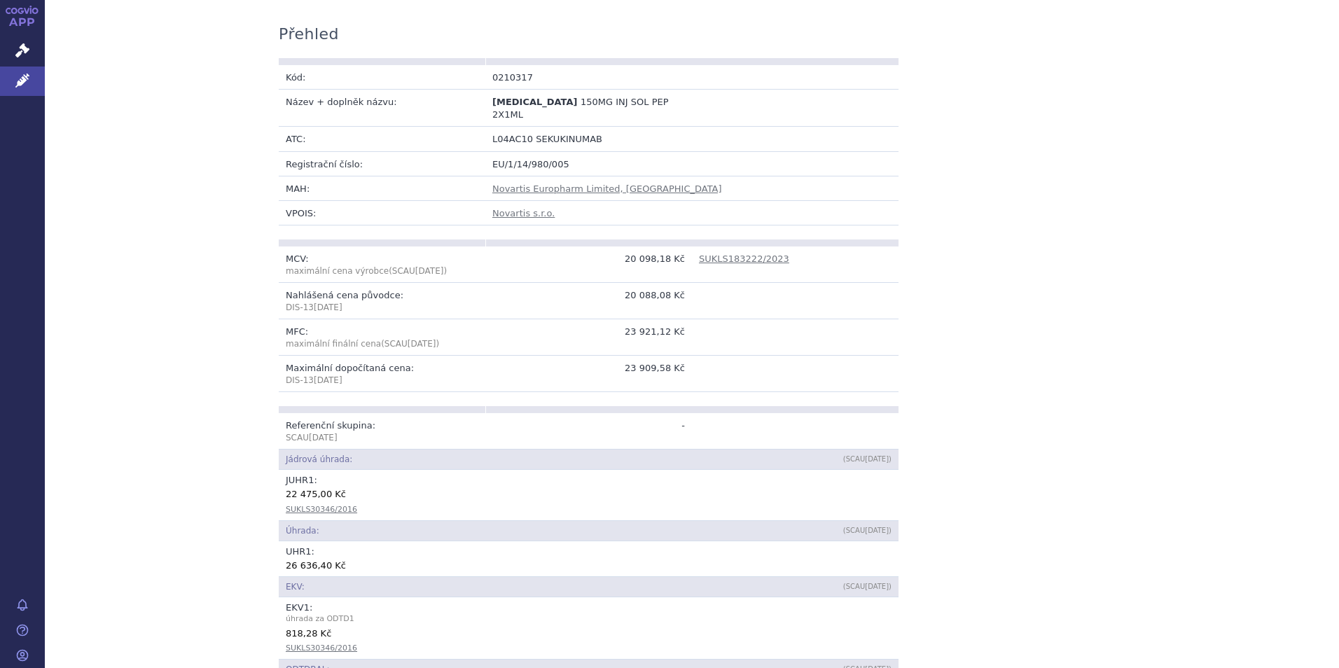
scroll to position [280, 0]
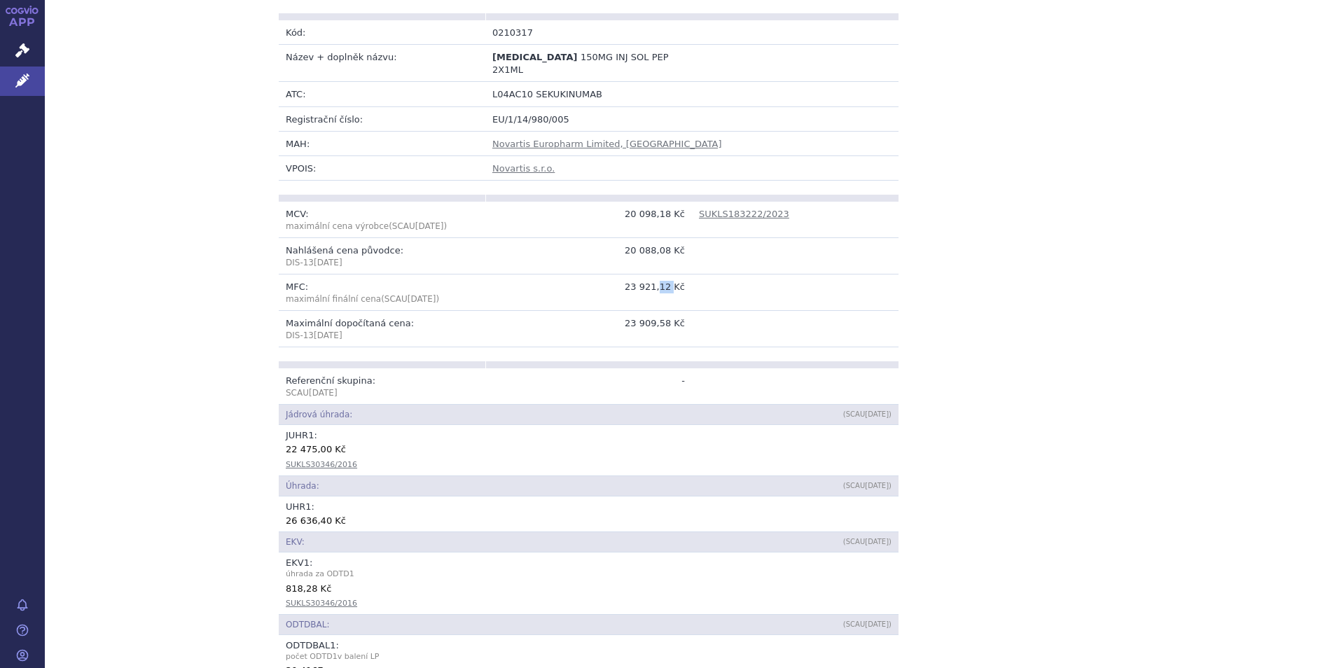
drag, startPoint x: 660, startPoint y: 277, endPoint x: 670, endPoint y: 277, distance: 10.5
click at [670, 277] on td "23 921,12 Kč" at bounding box center [588, 293] width 207 height 36
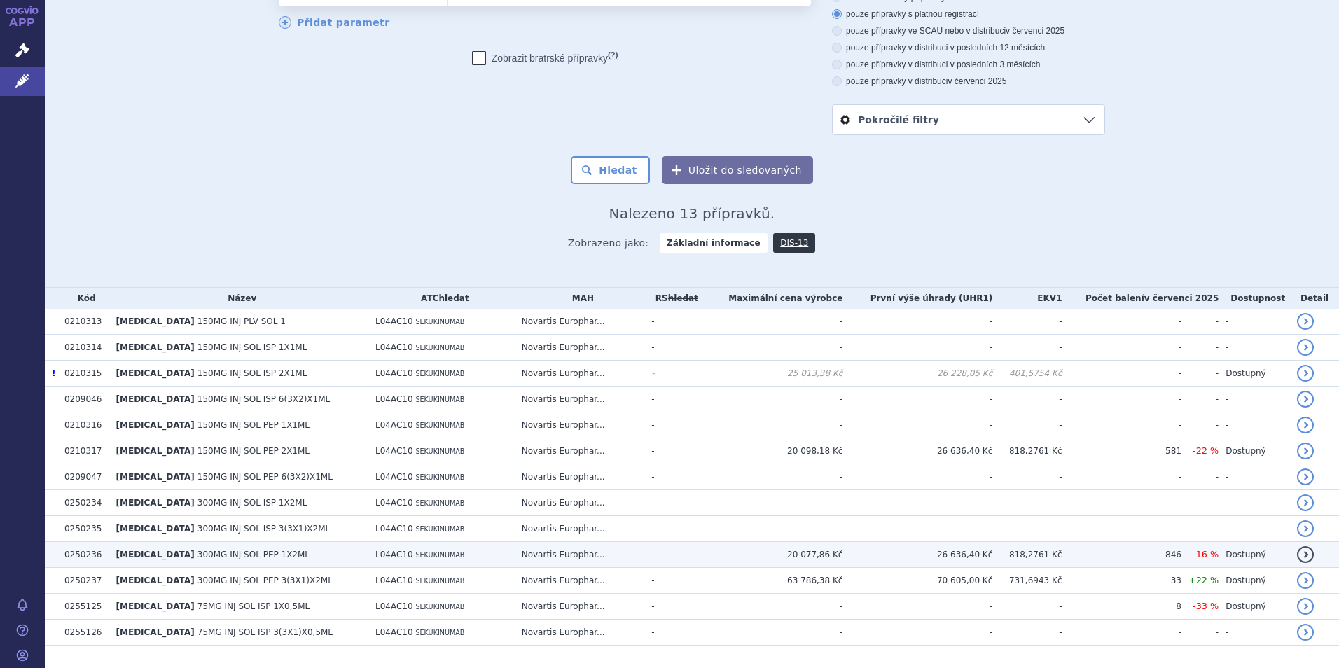
scroll to position [142, 0]
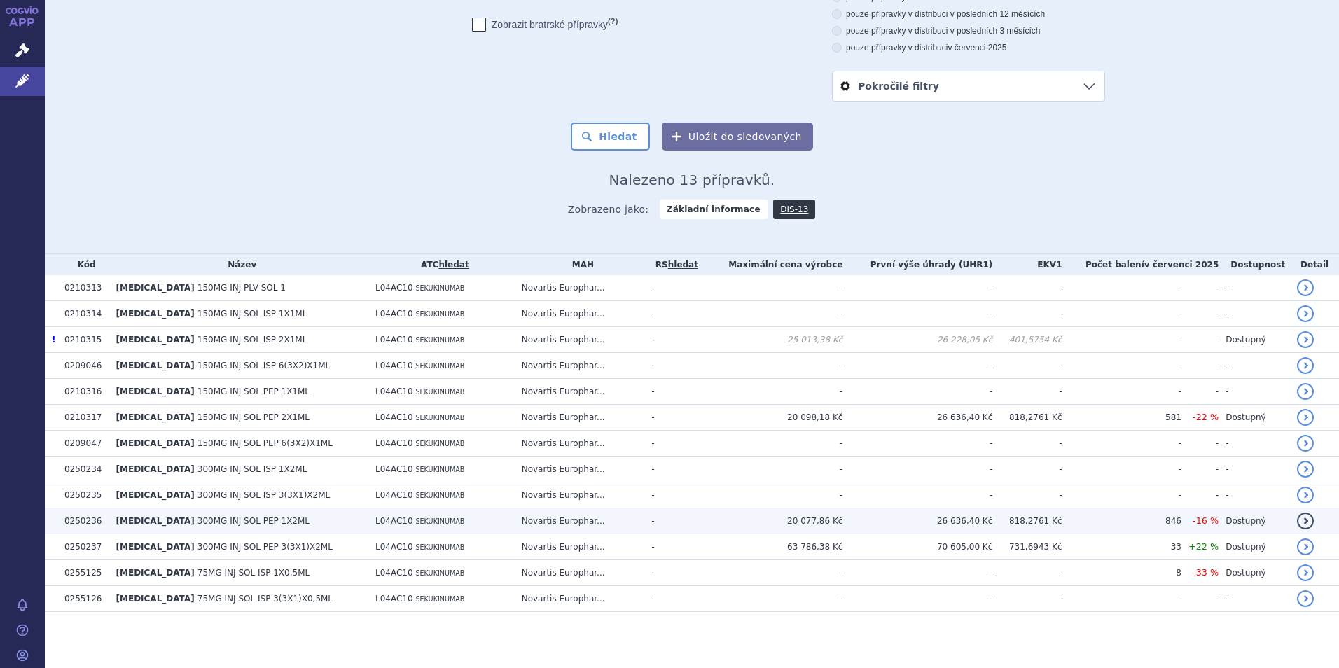
click at [834, 516] on td "20 077,86 Kč" at bounding box center [773, 522] width 141 height 26
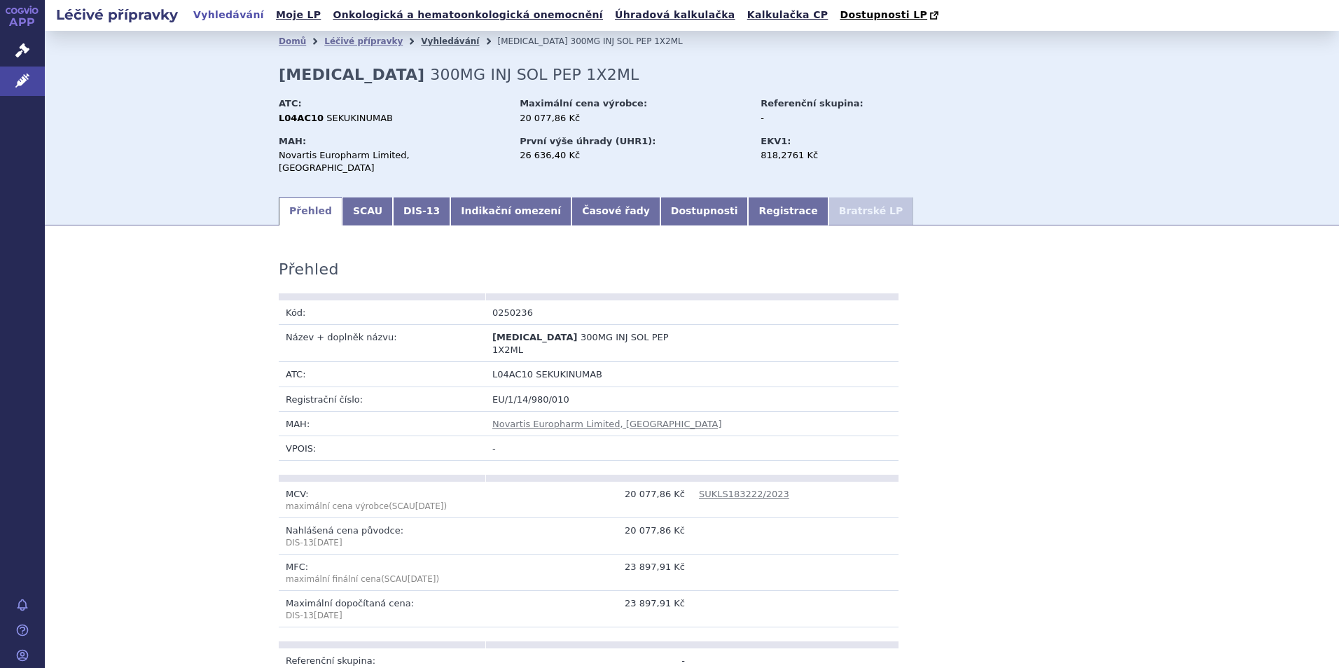
click at [421, 41] on link "Vyhledávání" at bounding box center [450, 41] width 58 height 10
